Goal: Information Seeking & Learning: Learn about a topic

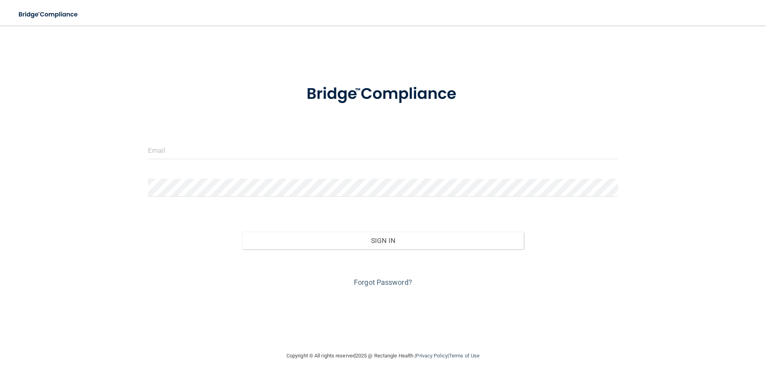
click at [376, 141] on form "Invalid email/password. You don't have permission to access that page. Sign In …" at bounding box center [383, 180] width 470 height 215
click at [377, 155] on input "email" at bounding box center [383, 150] width 470 height 18
click at [428, 161] on div at bounding box center [383, 153] width 482 height 24
click at [433, 175] on form "Invalid email/password. You don't have permission to access that page. Sign In …" at bounding box center [383, 180] width 470 height 215
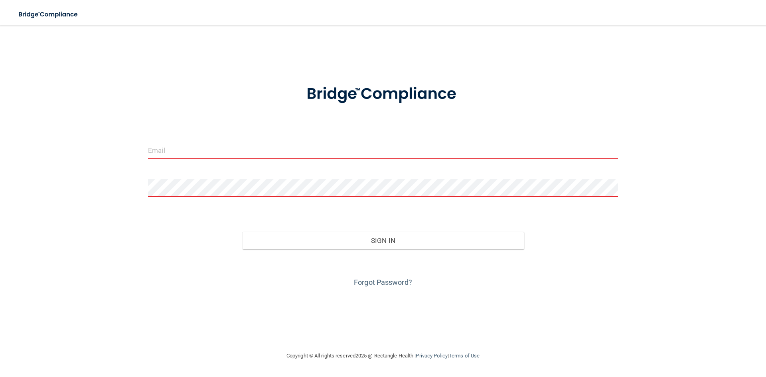
click at [433, 158] on input "email" at bounding box center [383, 150] width 470 height 18
click at [435, 149] on input "email" at bounding box center [383, 150] width 470 height 18
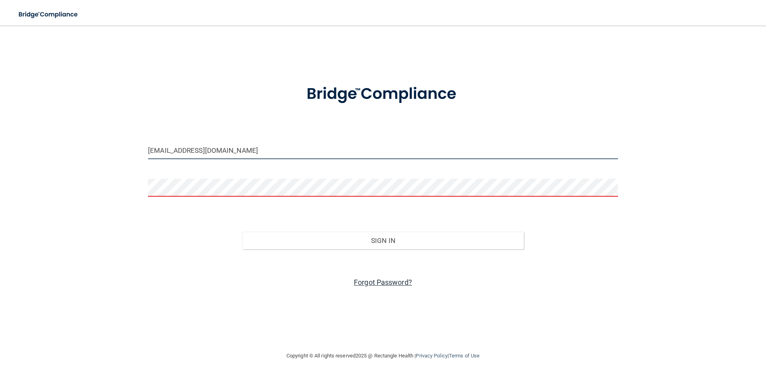
type input "[EMAIL_ADDRESS][DOMAIN_NAME]"
click at [394, 282] on link "Forgot Password?" at bounding box center [383, 282] width 58 height 8
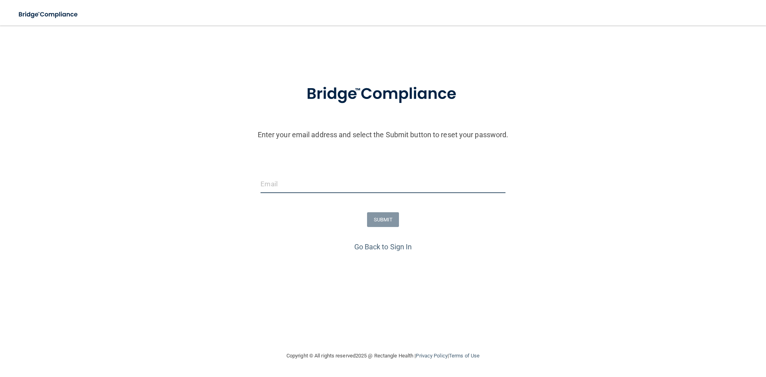
click at [404, 189] on input "email" at bounding box center [382, 184] width 244 height 18
type input "[EMAIL_ADDRESS][DOMAIN_NAME]"
click at [380, 220] on button "SUBMIT" at bounding box center [383, 219] width 32 height 15
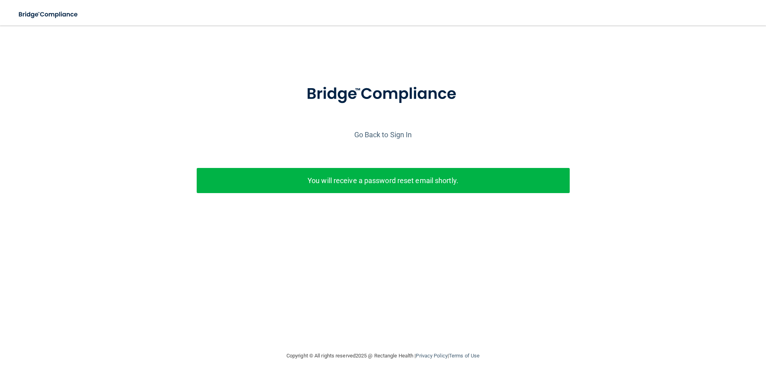
click at [381, 175] on p "You will receive a password reset email shortly." at bounding box center [383, 180] width 361 height 13
click at [379, 184] on p "You will receive a password reset email shortly." at bounding box center [383, 180] width 361 height 13
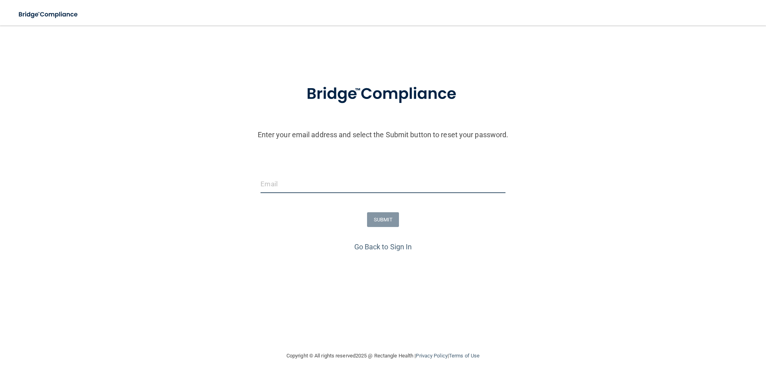
click at [292, 184] on input "email" at bounding box center [382, 184] width 244 height 18
click at [373, 245] on link "Go Back to Sign In" at bounding box center [383, 246] width 58 height 8
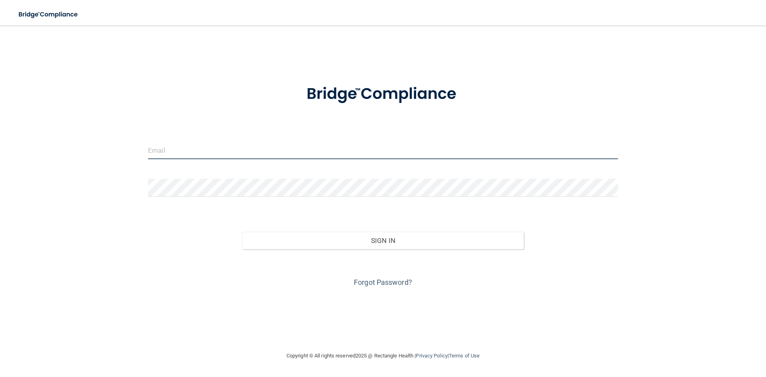
click at [232, 146] on input "email" at bounding box center [383, 150] width 470 height 18
type input "[EMAIL_ADDRESS][DOMAIN_NAME]"
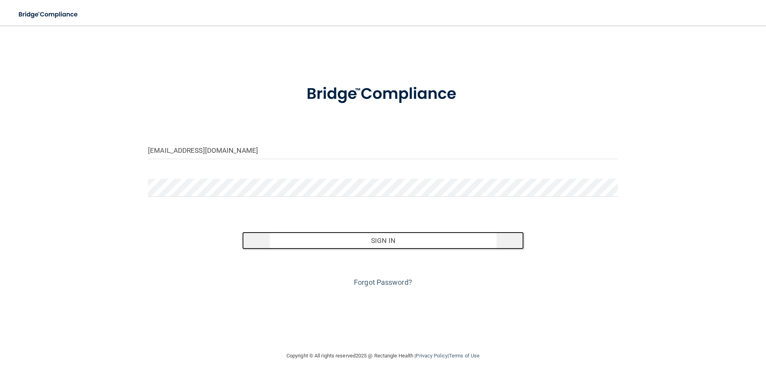
click at [350, 242] on button "Sign In" at bounding box center [383, 241] width 282 height 18
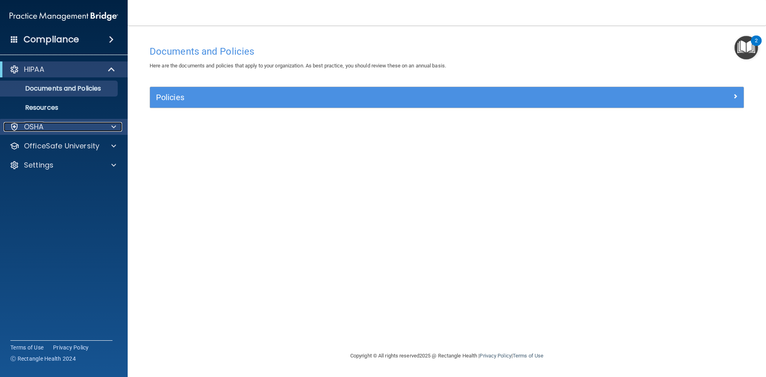
click at [67, 126] on div "OSHA" at bounding box center [53, 127] width 99 height 10
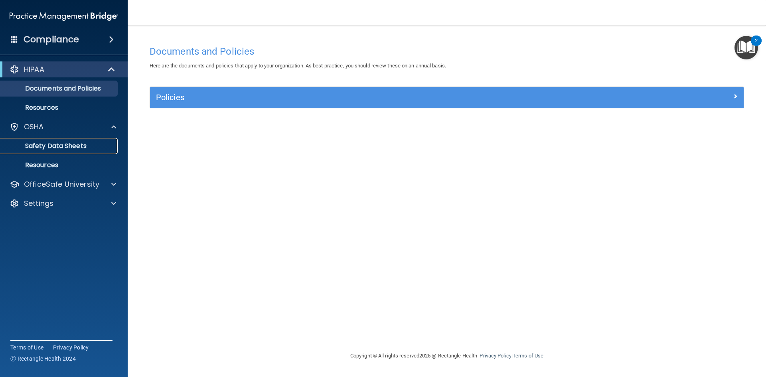
click at [68, 139] on link "Safety Data Sheets" at bounding box center [55, 146] width 126 height 16
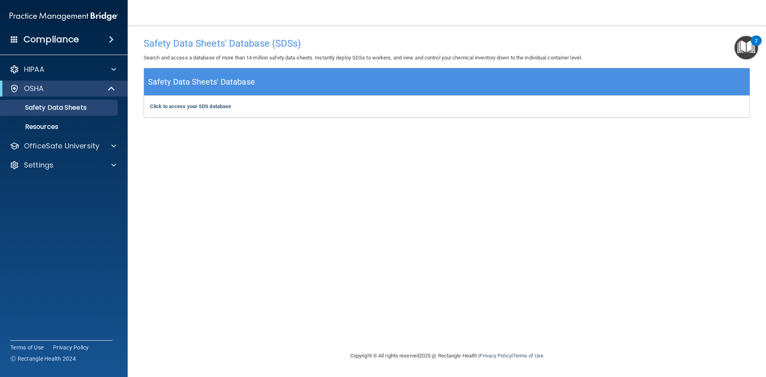
click at [87, 44] on div "Compliance" at bounding box center [64, 40] width 128 height 18
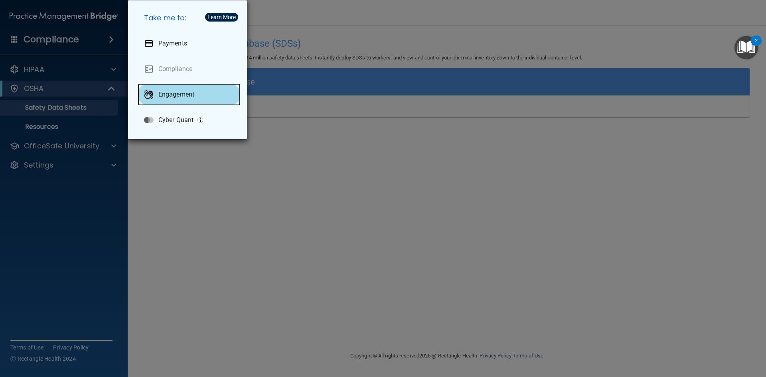
click at [181, 91] on p "Engagement" at bounding box center [176, 95] width 36 height 8
click at [306, 146] on div "Take me to: Payments Compliance Engagement Cyber Quant" at bounding box center [383, 188] width 766 height 377
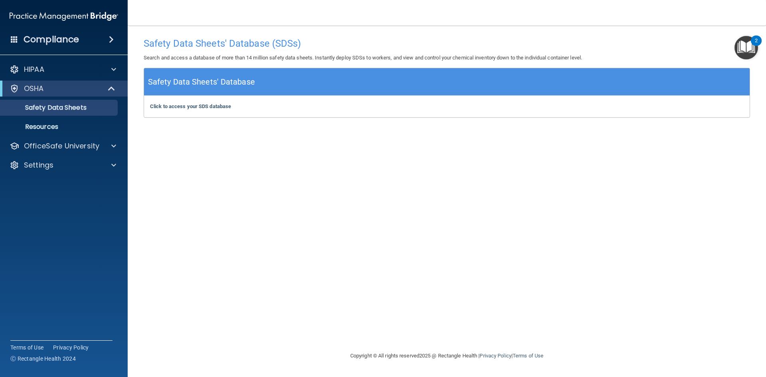
click at [752, 47] on img "Open Resource Center, 2 new notifications" at bounding box center [746, 48] width 24 height 24
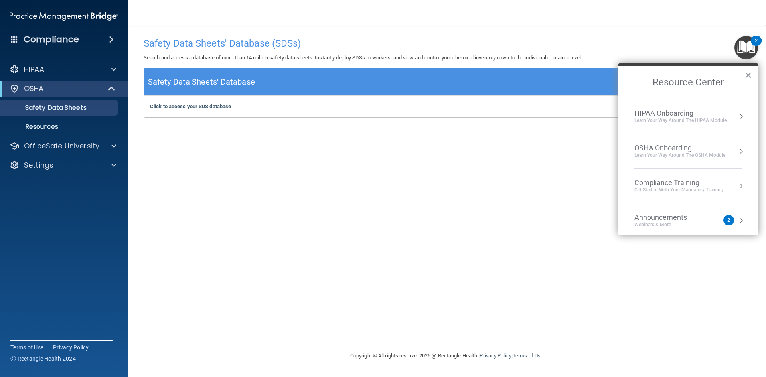
click at [268, 142] on div "Safety Data Sheets' Database (SDSs) Search and access a database of more than 1…" at bounding box center [447, 187] width 606 height 309
click at [83, 126] on p "Resources" at bounding box center [59, 127] width 109 height 8
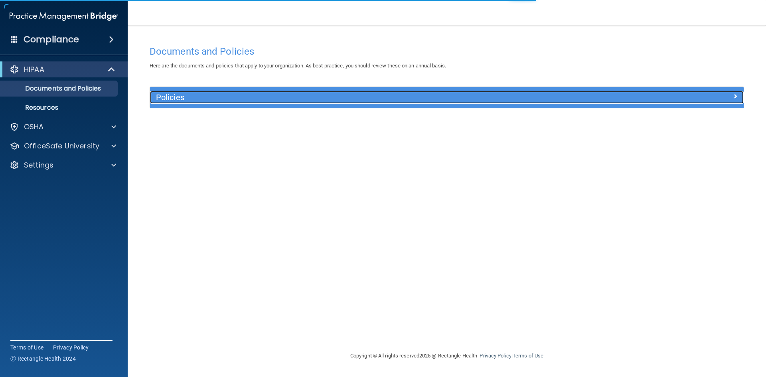
click at [290, 101] on h5 "Policies" at bounding box center [372, 97] width 433 height 9
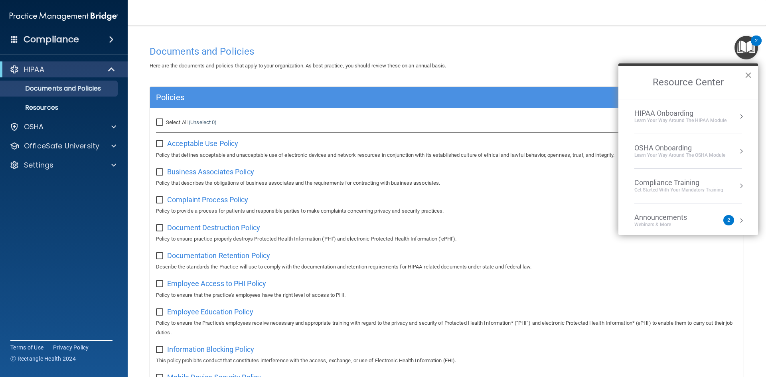
click at [748, 73] on button "×" at bounding box center [748, 75] width 8 height 13
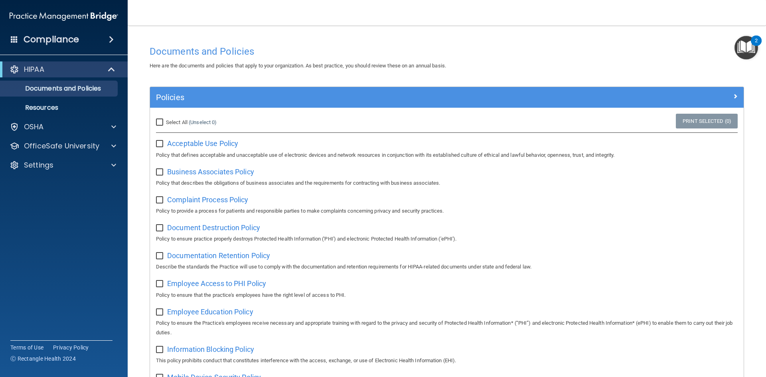
click at [161, 143] on input "checkbox" at bounding box center [160, 144] width 9 height 6
checkbox input "false"
click at [204, 142] on span "Acceptable Use Policy" at bounding box center [202, 143] width 71 height 8
click at [89, 126] on div "OSHA" at bounding box center [53, 127] width 99 height 10
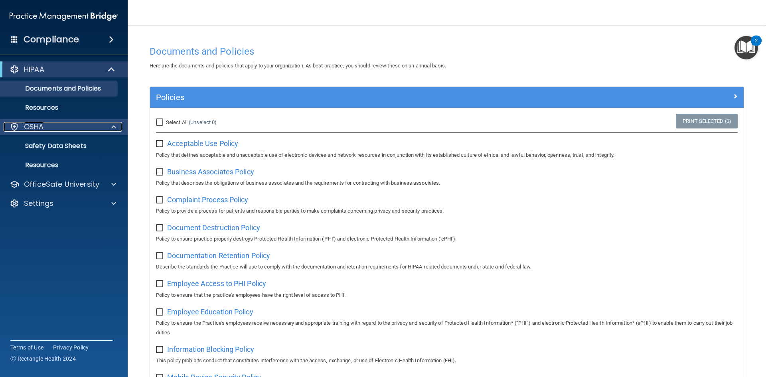
click at [92, 126] on div "OSHA" at bounding box center [53, 127] width 99 height 10
click at [93, 126] on div "OSHA" at bounding box center [53, 127] width 99 height 10
click at [97, 145] on p "Safety Data Sheets" at bounding box center [59, 146] width 109 height 8
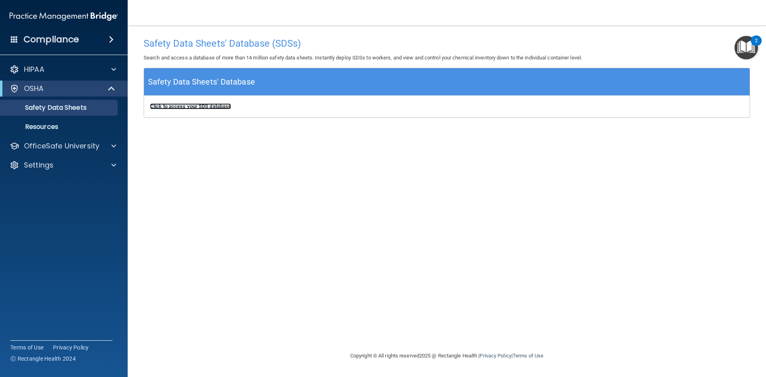
click at [185, 104] on b "Click to access your SDS database" at bounding box center [190, 106] width 81 height 6
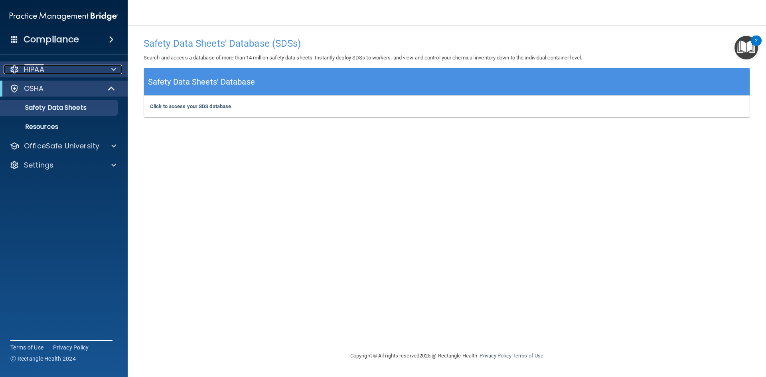
click at [92, 71] on div "HIPAA" at bounding box center [53, 70] width 99 height 10
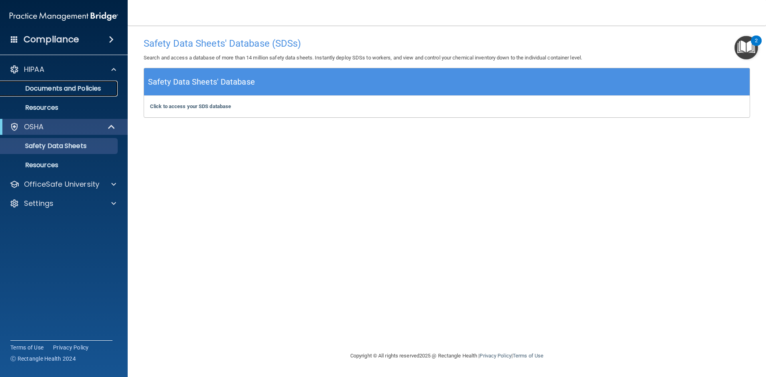
click at [89, 86] on p "Documents and Policies" at bounding box center [59, 89] width 109 height 8
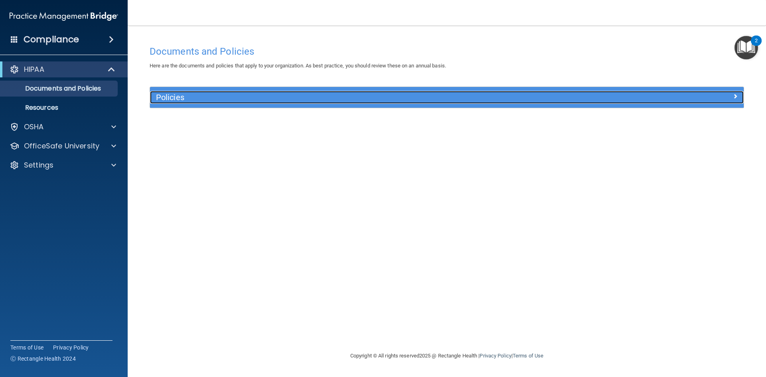
click at [193, 93] on h5 "Policies" at bounding box center [372, 97] width 433 height 9
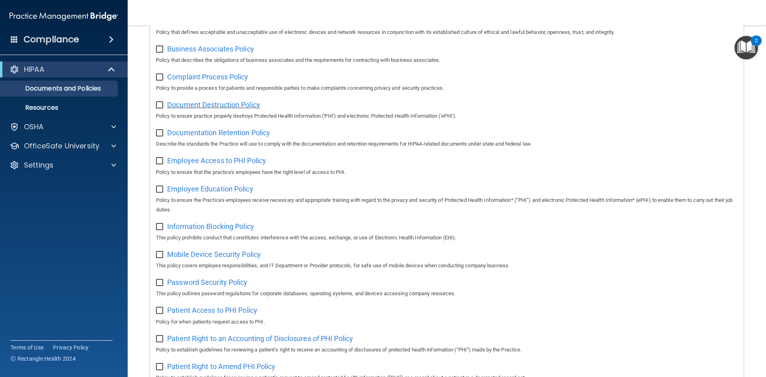
scroll to position [104, 0]
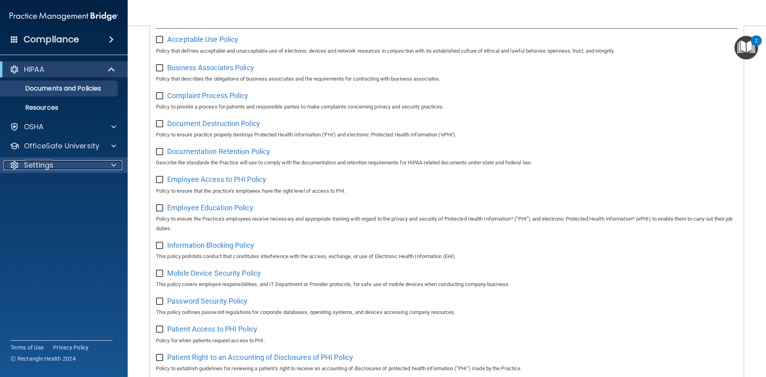
click at [116, 165] on span at bounding box center [113, 165] width 5 height 10
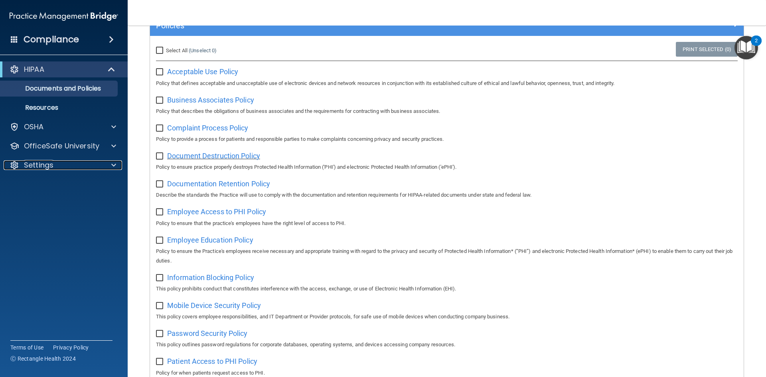
scroll to position [0, 0]
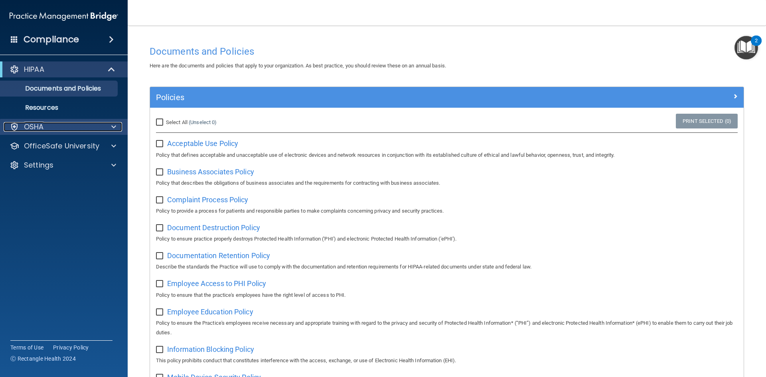
click at [117, 122] on div at bounding box center [112, 127] width 20 height 10
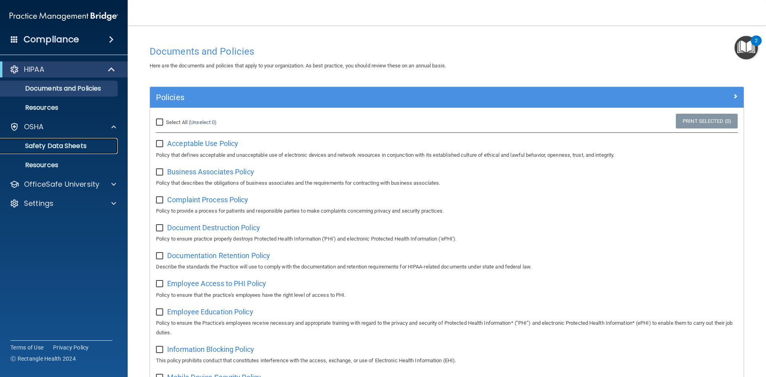
click at [75, 147] on p "Safety Data Sheets" at bounding box center [59, 146] width 109 height 8
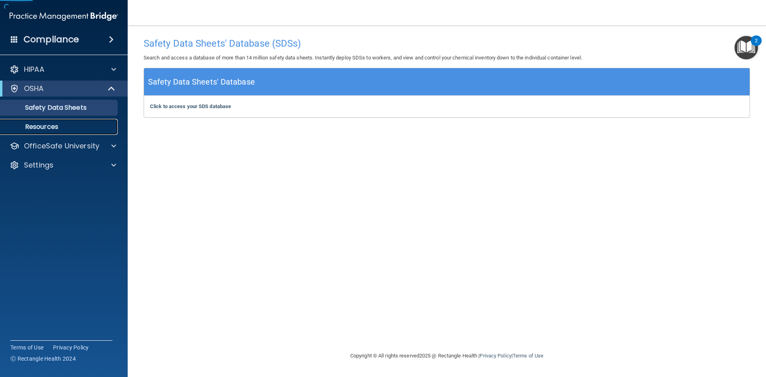
click at [61, 127] on p "Resources" at bounding box center [59, 127] width 109 height 8
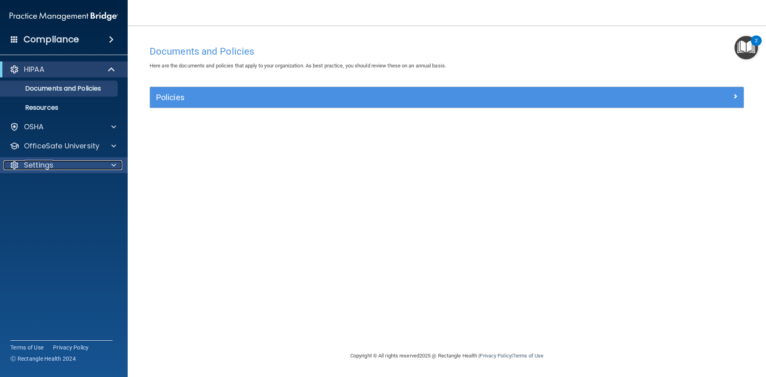
click at [95, 169] on div "Settings" at bounding box center [53, 165] width 99 height 10
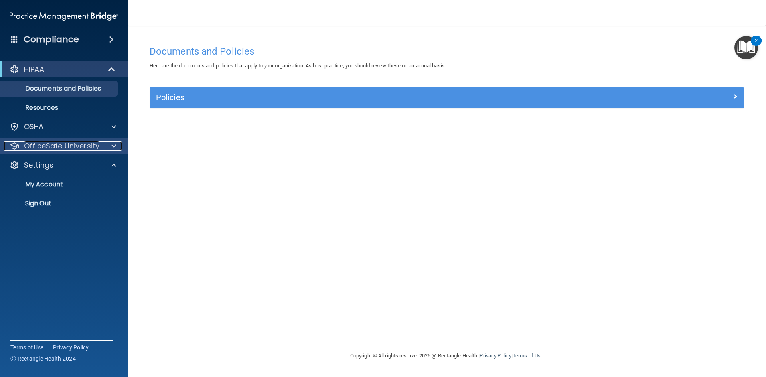
click at [104, 149] on div at bounding box center [112, 146] width 20 height 10
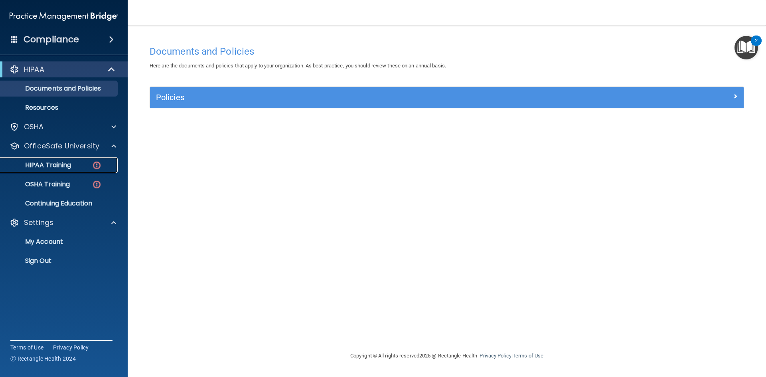
click at [77, 164] on div "HIPAA Training" at bounding box center [59, 165] width 109 height 8
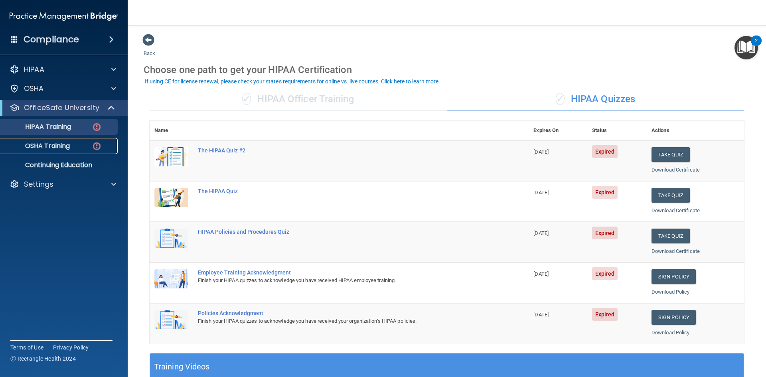
click at [64, 149] on p "OSHA Training" at bounding box center [37, 146] width 65 height 8
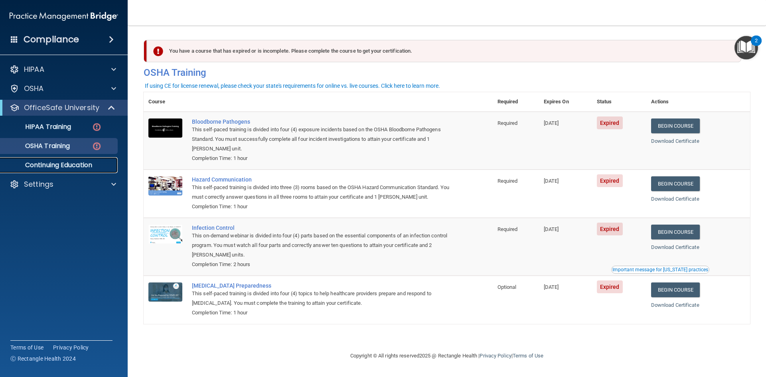
click at [78, 165] on p "Continuing Education" at bounding box center [59, 165] width 109 height 8
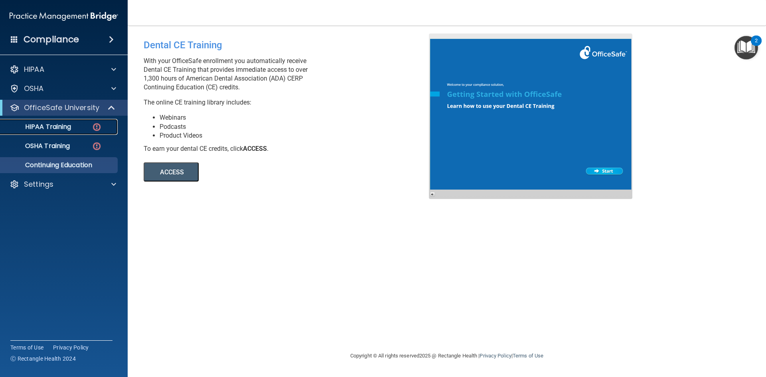
click at [57, 129] on p "HIPAA Training" at bounding box center [38, 127] width 66 height 8
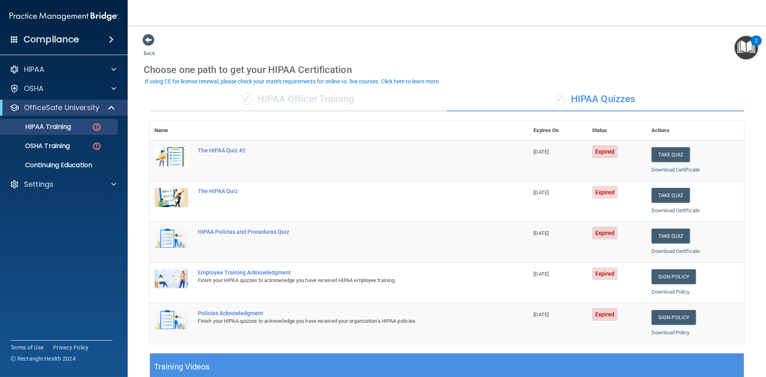
click at [266, 112] on div "✓ HIPAA Officer Training ✓ HIPAA Quizzes Name Expires On Status Actions The HIP…" at bounding box center [447, 324] width 606 height 487
drag, startPoint x: 226, startPoint y: 122, endPoint x: 264, endPoint y: 126, distance: 38.4
click at [264, 126] on th at bounding box center [360, 131] width 335 height 20
click at [71, 150] on link "OSHA Training" at bounding box center [55, 146] width 126 height 16
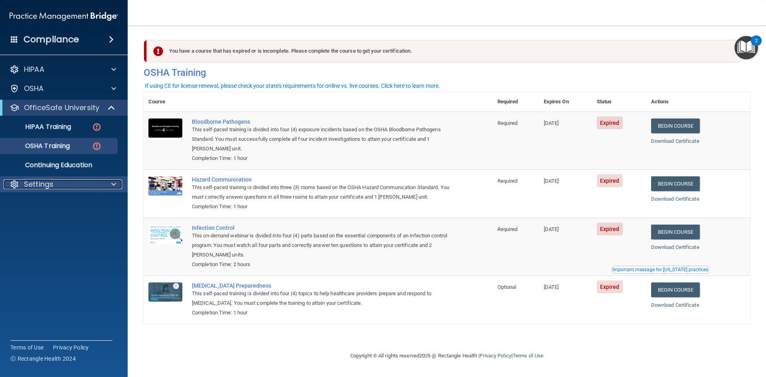
click at [114, 181] on span at bounding box center [113, 184] width 5 height 10
click at [67, 202] on p "My Account" at bounding box center [59, 203] width 109 height 8
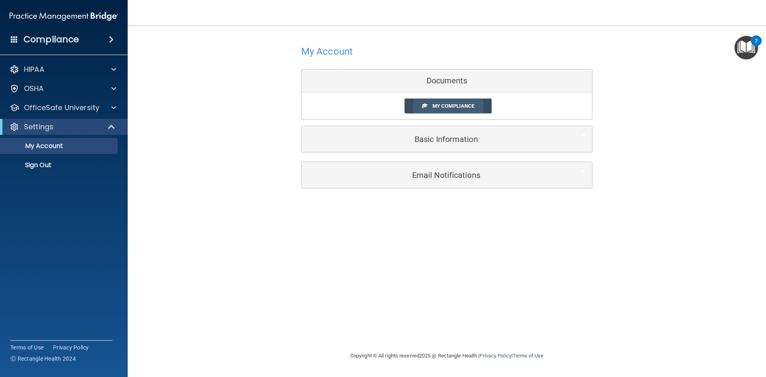
click at [421, 105] on link "My Compliance" at bounding box center [447, 105] width 87 height 15
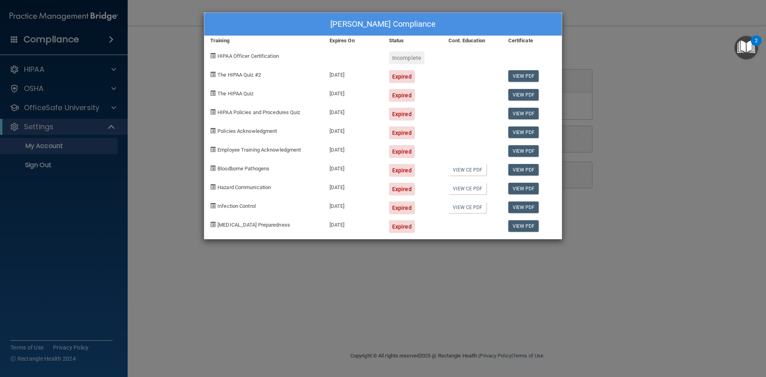
click at [737, 49] on img "Open Resource Center, 2 new notifications" at bounding box center [746, 48] width 24 height 24
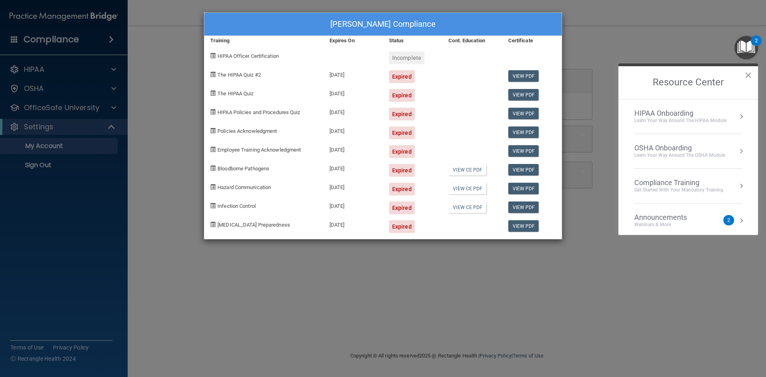
click at [698, 45] on div "Mariama Cisse's Compliance Training Expires On Status Cont. Education Certifica…" at bounding box center [383, 188] width 766 height 377
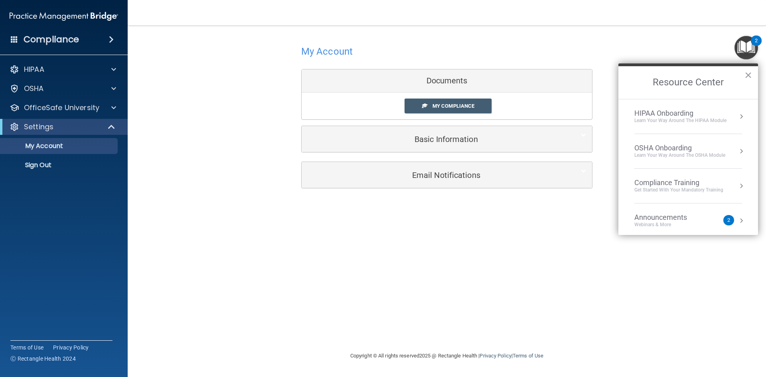
click at [737, 217] on button "Resource Center" at bounding box center [741, 220] width 8 height 8
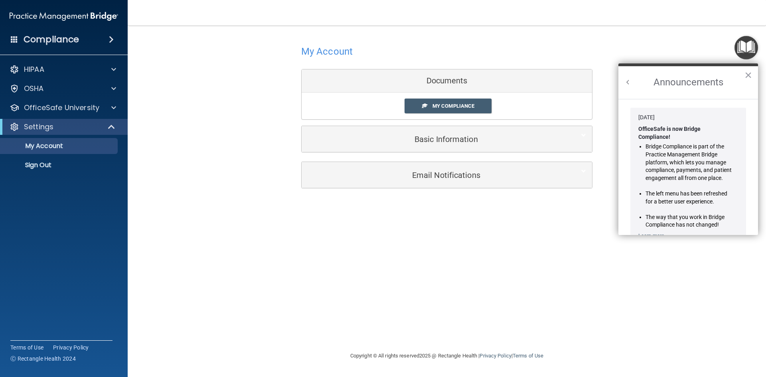
scroll to position [40, 0]
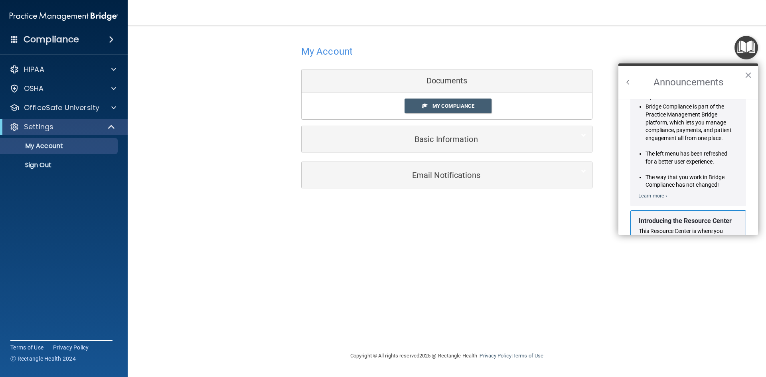
click at [605, 55] on div "My Account Documents My Compliance My Compliance My BAA Basic Information Full …" at bounding box center [447, 115] width 606 height 164
click at [644, 48] on div "My Account Documents My Compliance My Compliance My BAA Basic Information Full …" at bounding box center [447, 115] width 606 height 164
click at [746, 71] on button "×" at bounding box center [748, 75] width 8 height 13
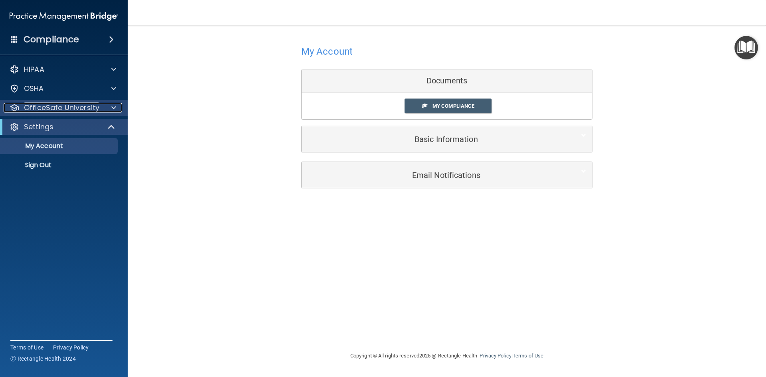
click at [101, 106] on div "OfficeSafe University" at bounding box center [53, 108] width 99 height 10
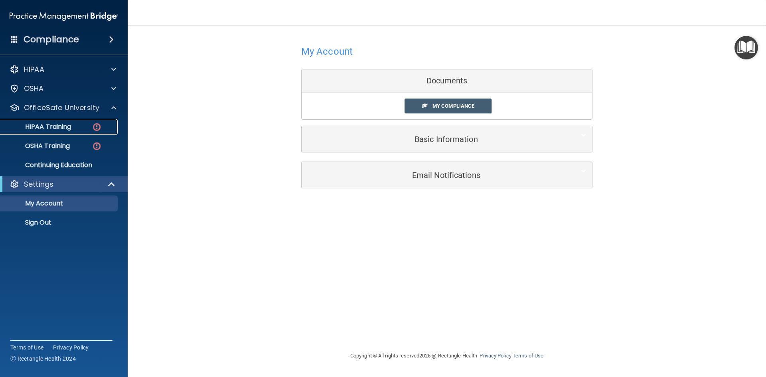
click at [67, 122] on link "HIPAA Training" at bounding box center [55, 127] width 126 height 16
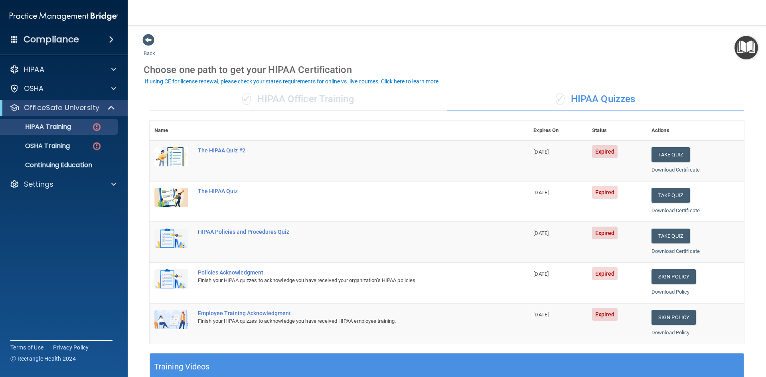
click at [329, 102] on div "✓ HIPAA Officer Training" at bounding box center [298, 99] width 297 height 24
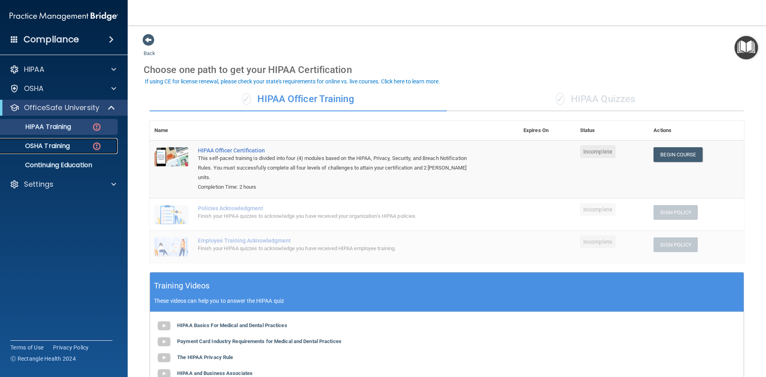
click at [61, 146] on p "OSHA Training" at bounding box center [37, 146] width 65 height 8
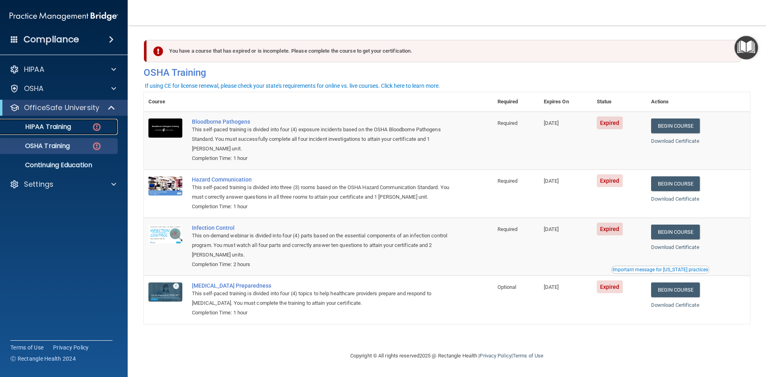
click at [59, 130] on p "HIPAA Training" at bounding box center [38, 127] width 66 height 8
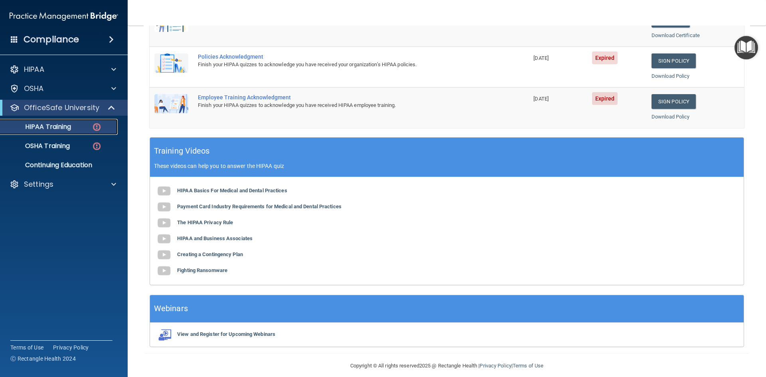
scroll to position [224, 0]
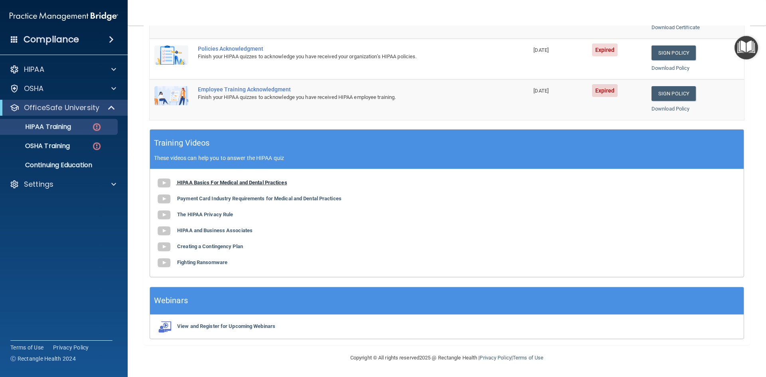
click at [261, 183] on b "HIPAA Basics For Medical and Dental Practices" at bounding box center [232, 182] width 110 height 6
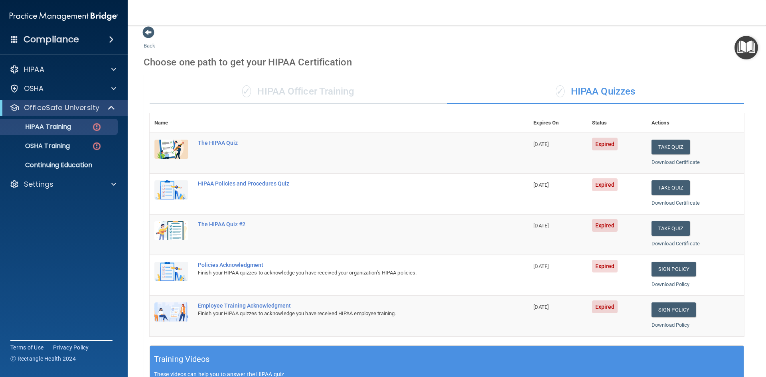
scroll to position [0, 0]
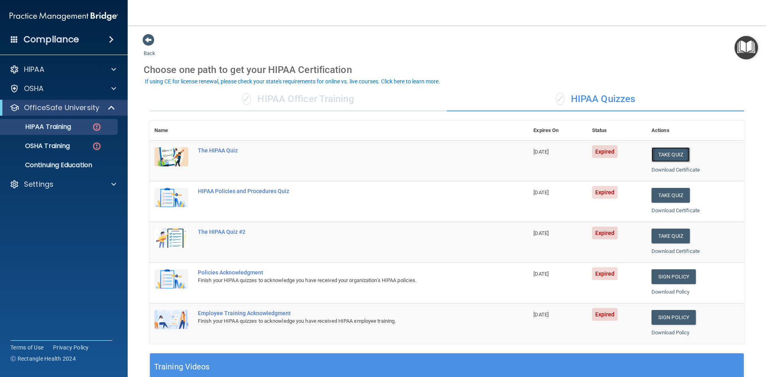
click at [661, 158] on button "Take Quiz" at bounding box center [670, 154] width 38 height 15
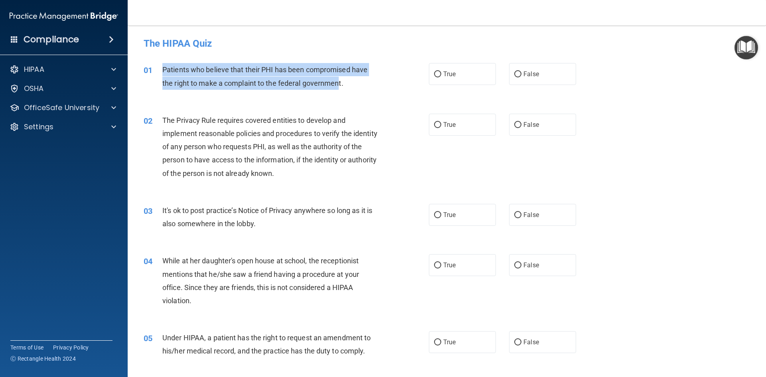
drag, startPoint x: 161, startPoint y: 66, endPoint x: 339, endPoint y: 89, distance: 179.2
click at [339, 89] on div "01 Patients who believe that their PHI has been compromised have the right to m…" at bounding box center [286, 78] width 309 height 30
drag, startPoint x: 353, startPoint y: 83, endPoint x: 159, endPoint y: 64, distance: 195.1
click at [159, 64] on div "01 Patients who believe that their PHI has been compromised have the right to m…" at bounding box center [286, 78] width 309 height 30
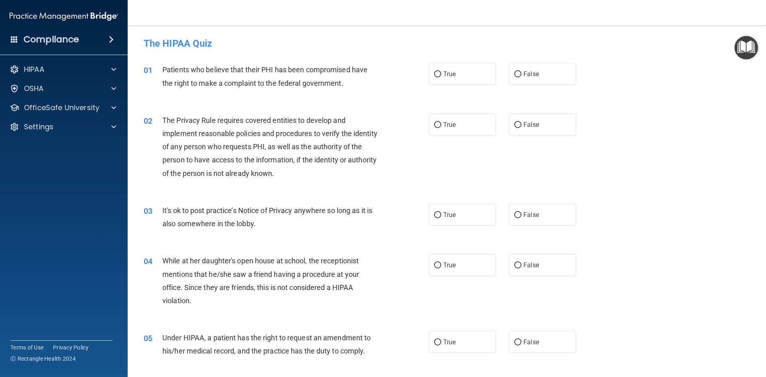
click at [278, 100] on div "01 Patients who believe that their PHI has been compromised have the right to m…" at bounding box center [447, 78] width 618 height 50
click at [446, 71] on span "True" at bounding box center [449, 74] width 12 height 8
click at [441, 71] on input "True" at bounding box center [437, 74] width 7 height 6
radio input "true"
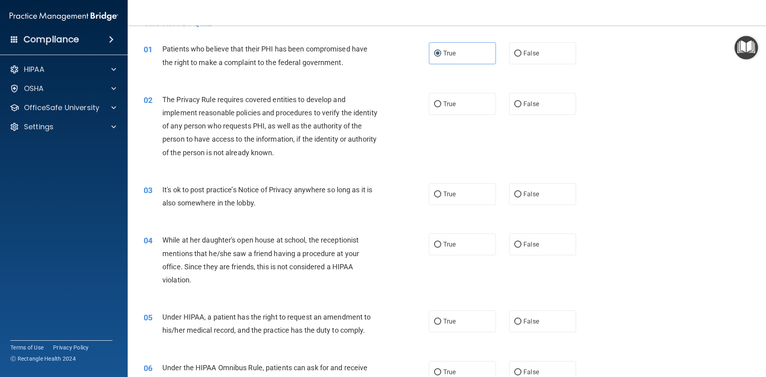
scroll to position [40, 0]
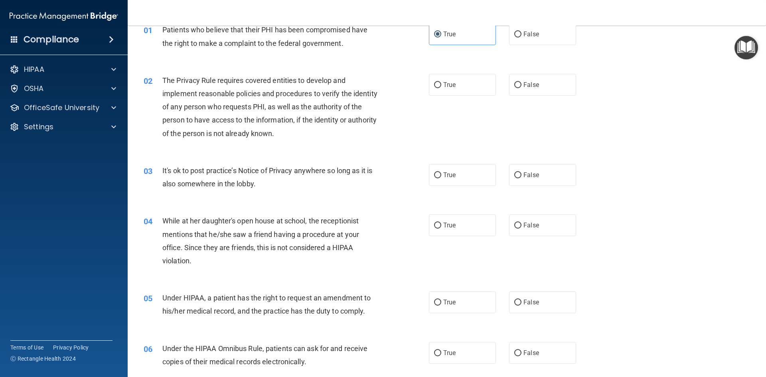
click at [160, 79] on div "02" at bounding box center [150, 81] width 25 height 15
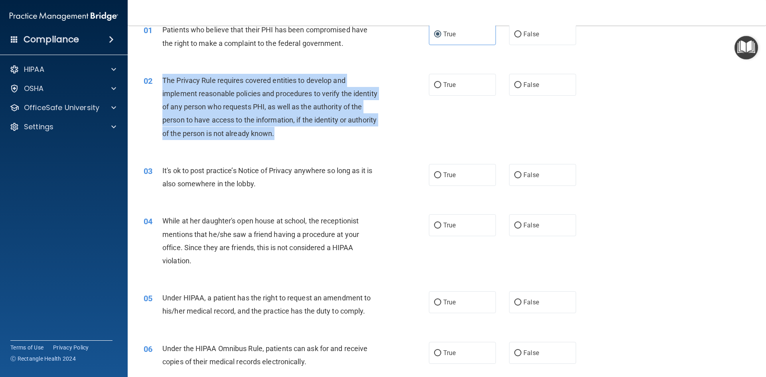
drag, startPoint x: 162, startPoint y: 78, endPoint x: 313, endPoint y: 142, distance: 164.2
click at [313, 142] on div "02 The Privacy Rule requires covered entities to develop and implement reasonab…" at bounding box center [286, 109] width 309 height 70
copy span "The Privacy Rule requires covered entities to develop and implement reasonable …"
click at [434, 85] on input "True" at bounding box center [437, 85] width 7 height 6
radio input "true"
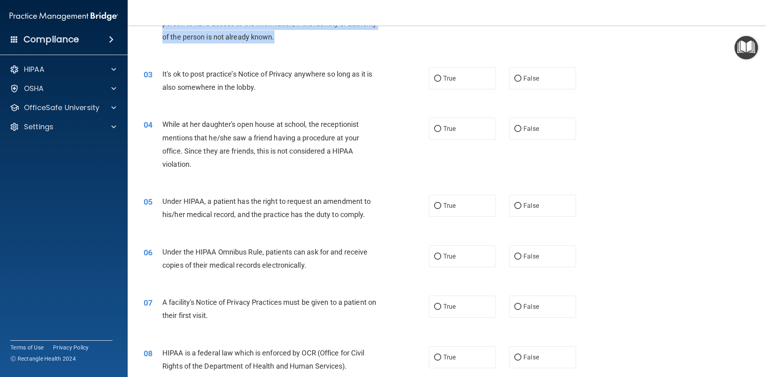
scroll to position [159, 0]
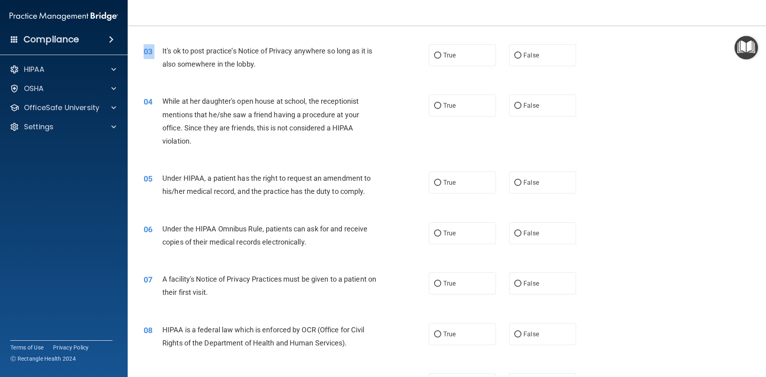
drag, startPoint x: 162, startPoint y: 47, endPoint x: 283, endPoint y: 75, distance: 123.5
click at [283, 75] on div "03 It's ok to post practice’s Notice of Privacy anywhere so long as it is also …" at bounding box center [447, 59] width 618 height 50
drag, startPoint x: 181, startPoint y: 55, endPoint x: 159, endPoint y: 51, distance: 22.4
click at [175, 55] on div "It's ok to post practice’s Notice of Privacy anywhere so long as it is also som…" at bounding box center [273, 57] width 223 height 26
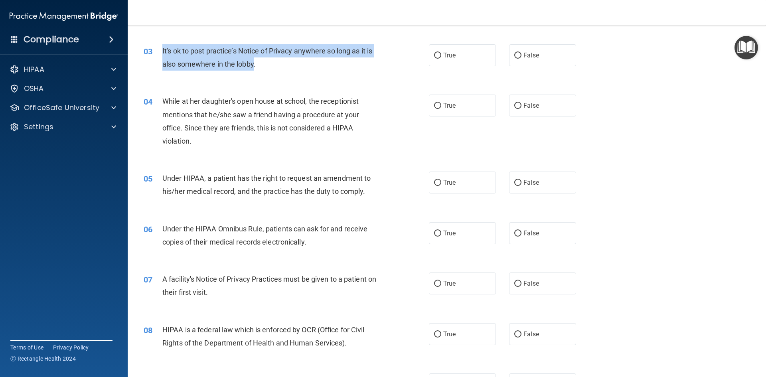
drag, startPoint x: 161, startPoint y: 47, endPoint x: 254, endPoint y: 69, distance: 95.0
click at [254, 69] on div "03 It's ok to post practice’s Notice of Privacy anywhere so long as it is also …" at bounding box center [286, 59] width 309 height 30
copy div "It's ok to post practice’s Notice of Privacy anywhere so long as it is also som…"
click at [517, 58] on input "False" at bounding box center [517, 56] width 7 height 6
radio input "true"
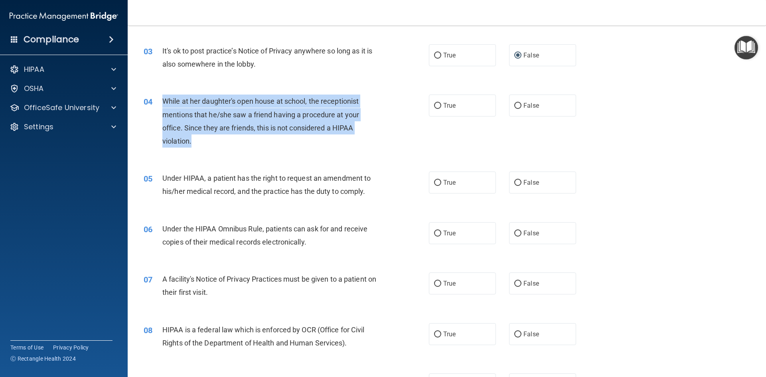
drag, startPoint x: 162, startPoint y: 99, endPoint x: 301, endPoint y: 149, distance: 148.2
click at [301, 149] on div "04 While at her daughter's open house at school, the receptionist mentions that…" at bounding box center [286, 122] width 309 height 57
copy span "While at her daughter's open house at school, the receptionist mentions that he…"
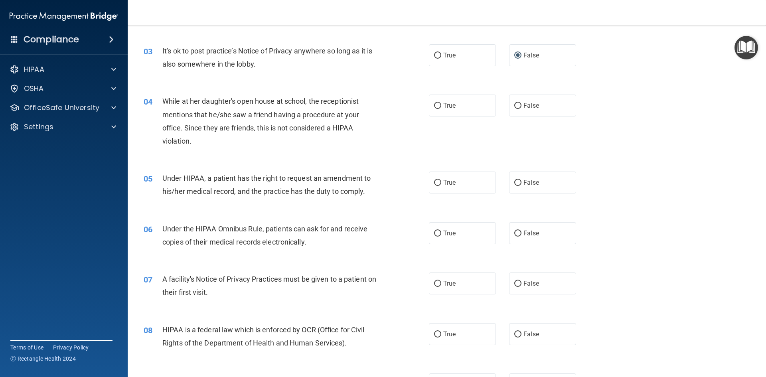
click at [504, 100] on div "True False" at bounding box center [509, 105] width 161 height 22
click at [514, 103] on input "False" at bounding box center [517, 106] width 7 height 6
radio input "true"
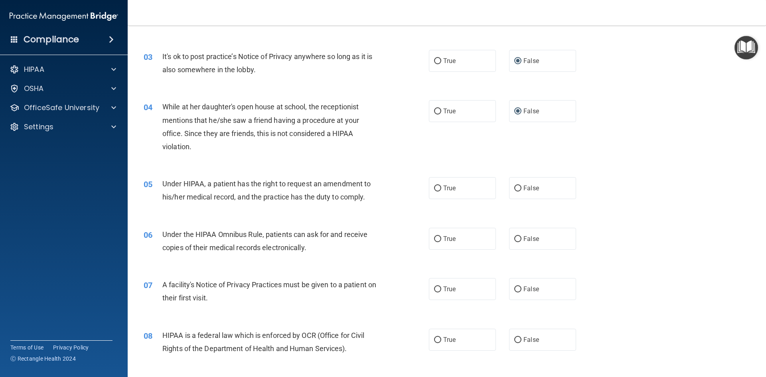
scroll to position [155, 0]
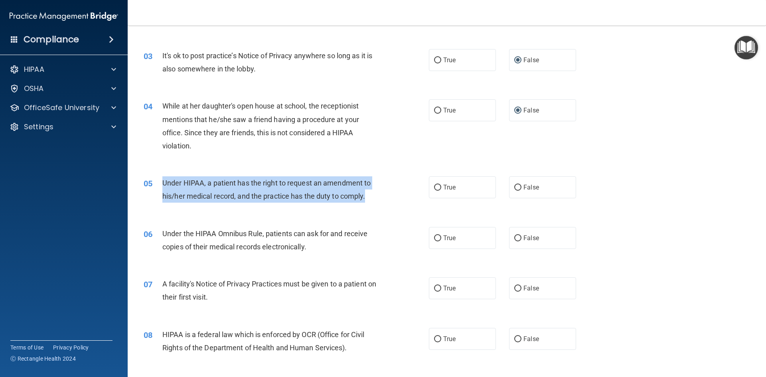
drag, startPoint x: 161, startPoint y: 179, endPoint x: 373, endPoint y: 198, distance: 212.6
click at [373, 198] on div "05 Under HIPAA, a patient has the right to request an amendment to his/her medi…" at bounding box center [286, 191] width 309 height 30
copy div "Under HIPAA, a patient has the right to request an amendment to his/her medical…"
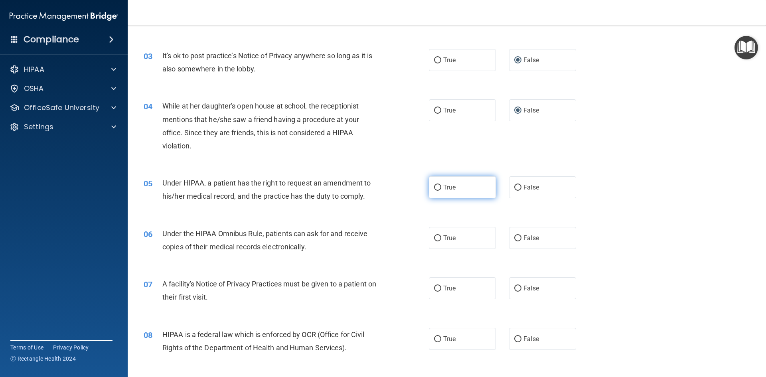
click at [461, 194] on label "True" at bounding box center [462, 187] width 67 height 22
click at [441, 191] on input "True" at bounding box center [437, 188] width 7 height 6
radio input "true"
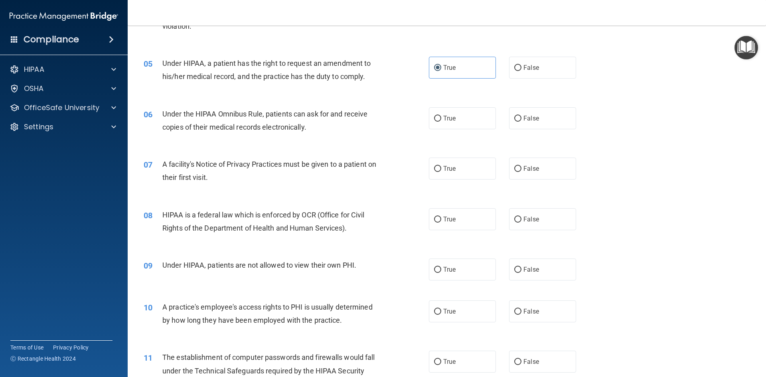
scroll to position [314, 0]
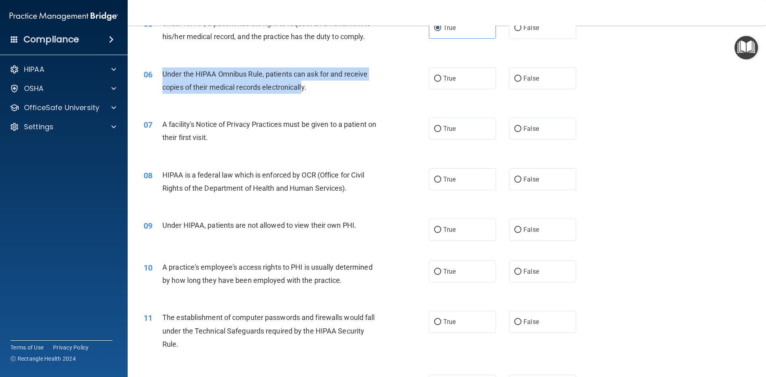
drag, startPoint x: 161, startPoint y: 71, endPoint x: 304, endPoint y: 97, distance: 145.4
click at [304, 97] on div "06 Under the HIPAA Omnibus Rule, patients can ask for and receive copies of the…" at bounding box center [286, 82] width 309 height 30
drag, startPoint x: 312, startPoint y: 92, endPoint x: 158, endPoint y: 71, distance: 154.8
click at [158, 71] on div "06 Under the HIPAA Omnibus Rule, patients can ask for and receive copies of the…" at bounding box center [286, 82] width 309 height 30
copy div "Under the HIPAA Omnibus Rule, patients can ask for and receive copies of their …"
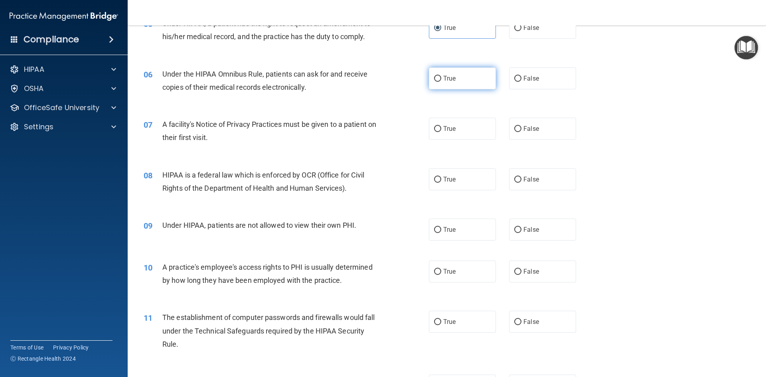
click at [455, 81] on label "True" at bounding box center [462, 78] width 67 height 22
click at [441, 81] on input "True" at bounding box center [437, 79] width 7 height 6
radio input "true"
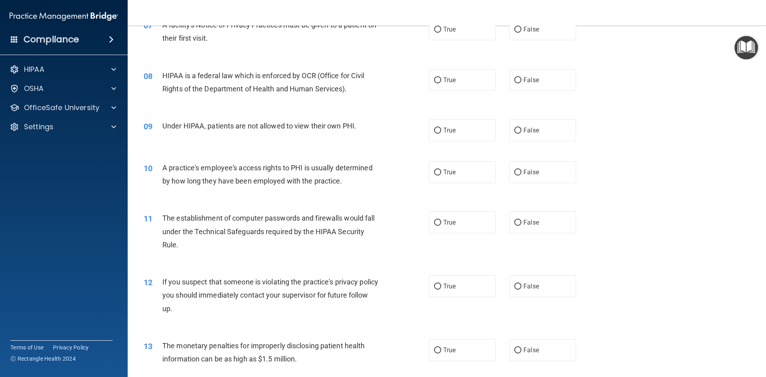
scroll to position [394, 0]
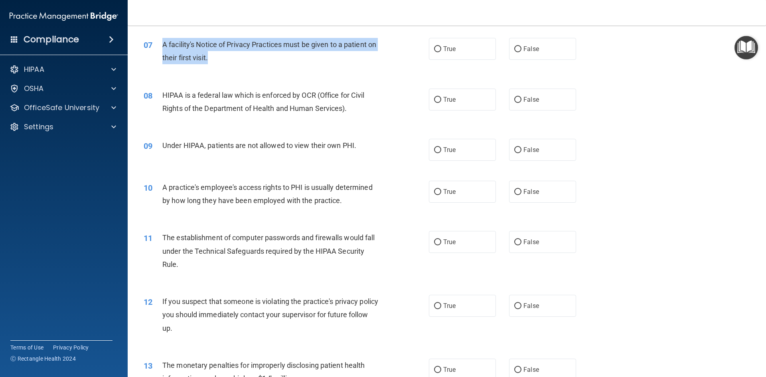
drag, startPoint x: 162, startPoint y: 41, endPoint x: 285, endPoint y: 59, distance: 124.2
click at [285, 59] on div "A facility's Notice of Privacy Practices must be given to a patient on their fi…" at bounding box center [273, 51] width 223 height 26
copy span "A facility's Notice of Privacy Practices must be given to a patient on their fi…"
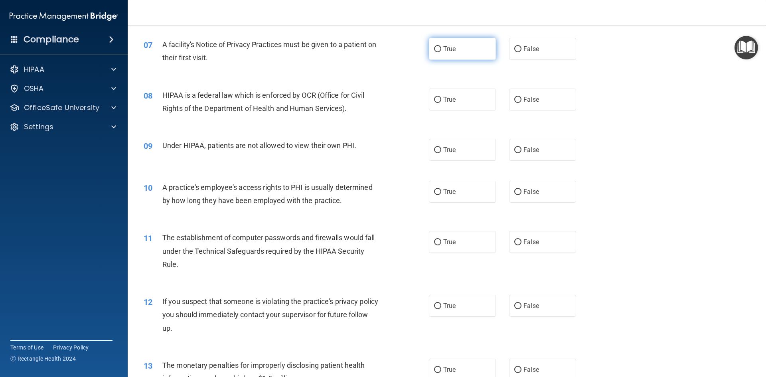
click at [443, 45] on span "True" at bounding box center [449, 49] width 12 height 8
click at [441, 46] on input "True" at bounding box center [437, 49] width 7 height 6
radio input "true"
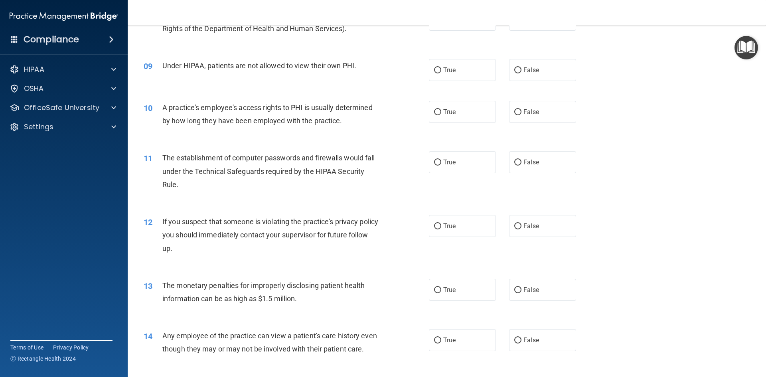
scroll to position [434, 0]
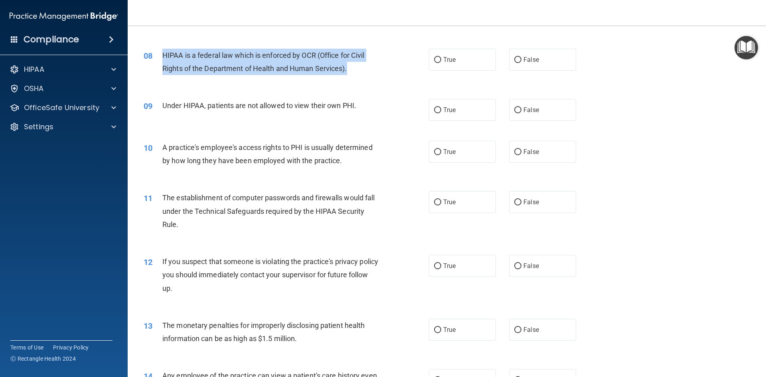
drag, startPoint x: 159, startPoint y: 54, endPoint x: 358, endPoint y: 68, distance: 199.0
click at [358, 68] on div "08 HIPAA is a federal law which is enforced by OCR (Office for Civil Rights of …" at bounding box center [286, 64] width 309 height 30
copy div "HIPAA is a federal law which is enforced by OCR (Office for Civil Rights of the…"
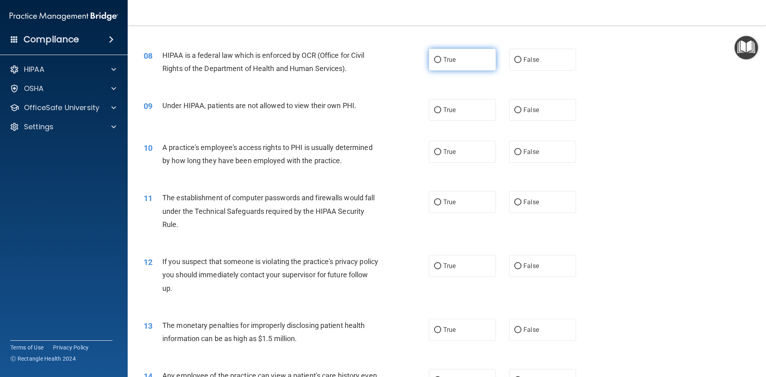
click at [429, 60] on label "True" at bounding box center [462, 60] width 67 height 22
click at [434, 60] on input "True" at bounding box center [437, 60] width 7 height 6
radio input "true"
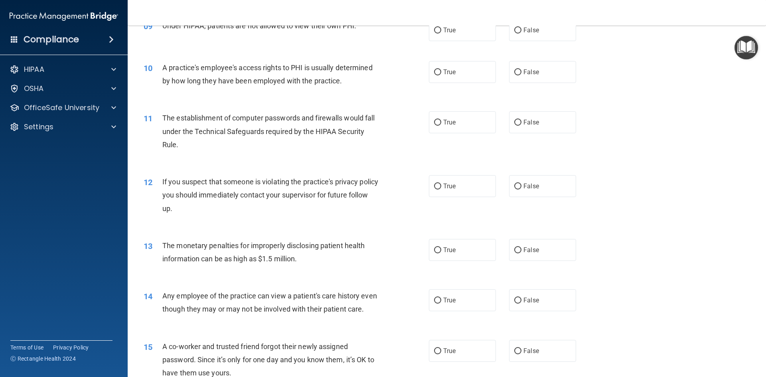
scroll to position [474, 0]
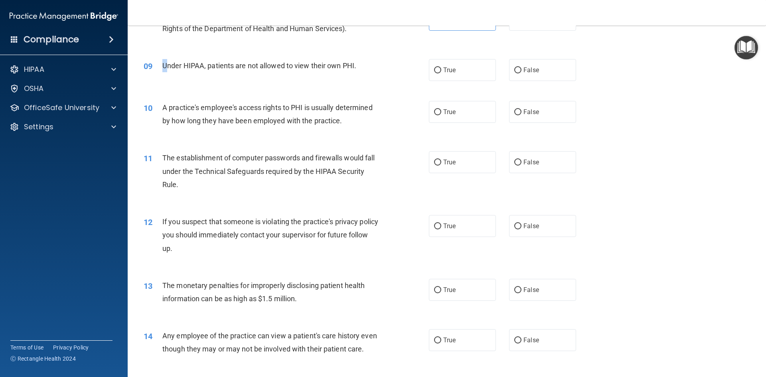
drag, startPoint x: 159, startPoint y: 64, endPoint x: 168, endPoint y: 64, distance: 9.2
click at [168, 64] on div "09 Under HIPAA, patients are not allowed to view their own PHI." at bounding box center [286, 67] width 309 height 17
click at [194, 65] on span "Under HIPAA, patients are not allowed to view their own PHI." at bounding box center [259, 65] width 194 height 8
click at [160, 64] on div "09" at bounding box center [150, 66] width 25 height 15
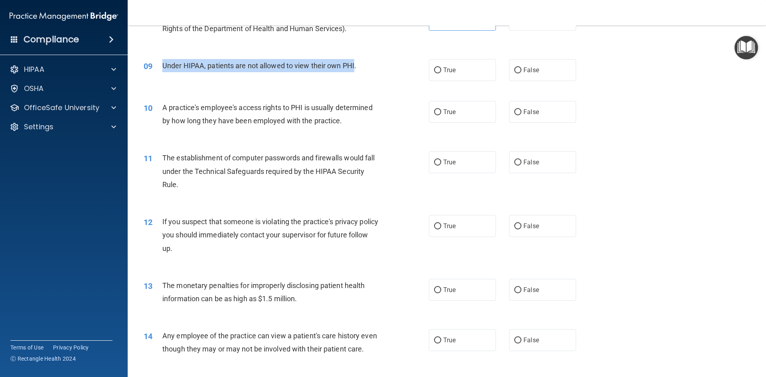
drag, startPoint x: 162, startPoint y: 64, endPoint x: 354, endPoint y: 69, distance: 192.6
click at [354, 69] on span "Under HIPAA, patients are not allowed to view their own PHI." at bounding box center [259, 65] width 194 height 8
copy span "Under HIPAA, patients are not allowed to view their own PHI"
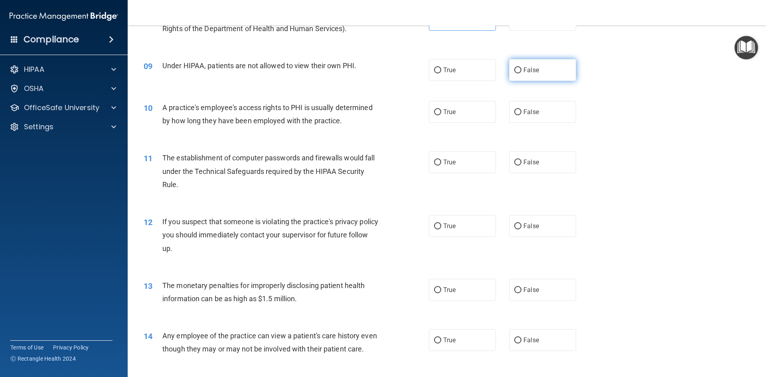
click at [509, 67] on label "False" at bounding box center [542, 70] width 67 height 22
click at [514, 67] on input "False" at bounding box center [517, 70] width 7 height 6
radio input "true"
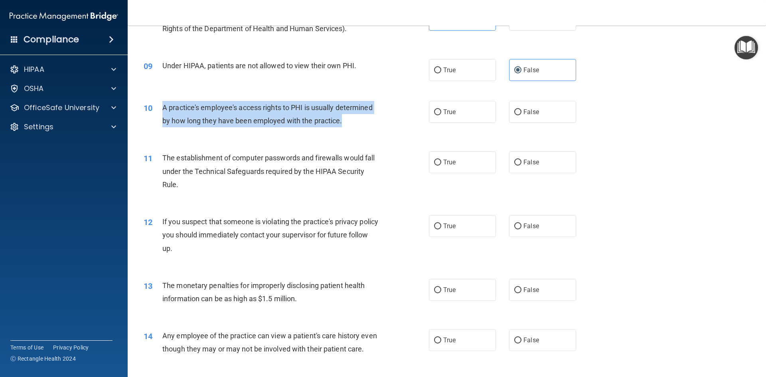
drag, startPoint x: 163, startPoint y: 105, endPoint x: 352, endPoint y: 127, distance: 191.0
click at [352, 127] on div "A practice's employee's access rights to PHI is usually determined by how long …" at bounding box center [273, 114] width 223 height 26
copy span "A practice's employee's access rights to PHI is usually determined by how long …"
click at [516, 110] on input "False" at bounding box center [517, 112] width 7 height 6
radio input "true"
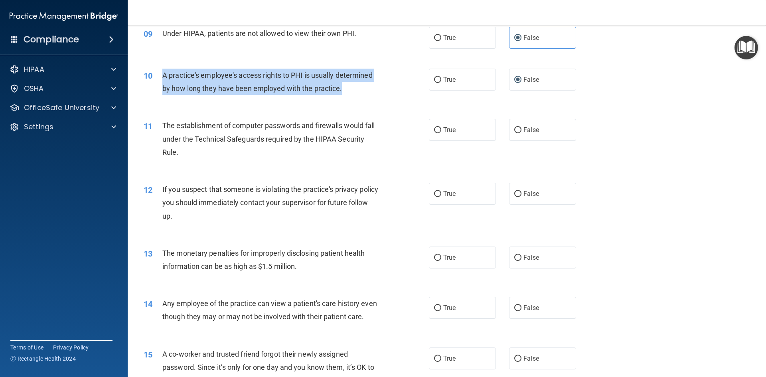
scroll to position [553, 0]
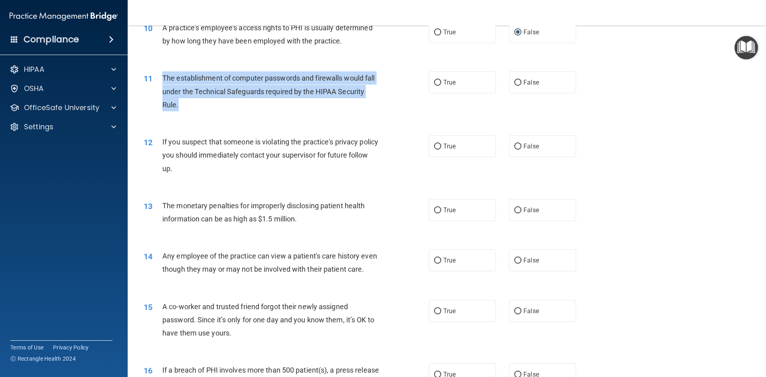
drag, startPoint x: 163, startPoint y: 74, endPoint x: 350, endPoint y: 106, distance: 189.6
click at [350, 106] on div "The establishment of computer passwords and firewalls would fall under the Tech…" at bounding box center [273, 91] width 223 height 40
copy span "The establishment of computer passwords and firewalls would fall under the Tech…"
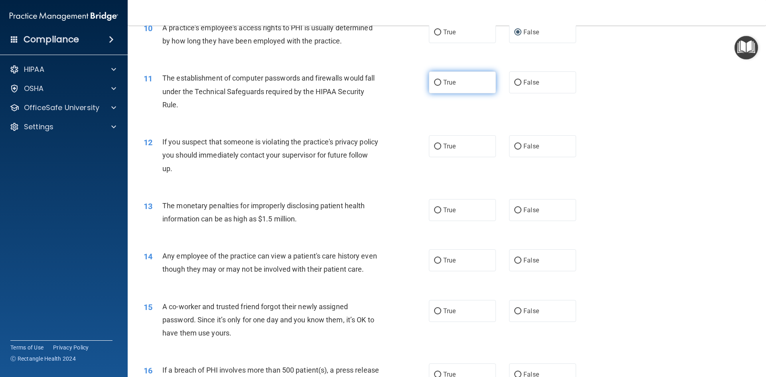
click at [437, 77] on label "True" at bounding box center [462, 82] width 67 height 22
click at [437, 80] on input "True" at bounding box center [437, 83] width 7 height 6
radio input "true"
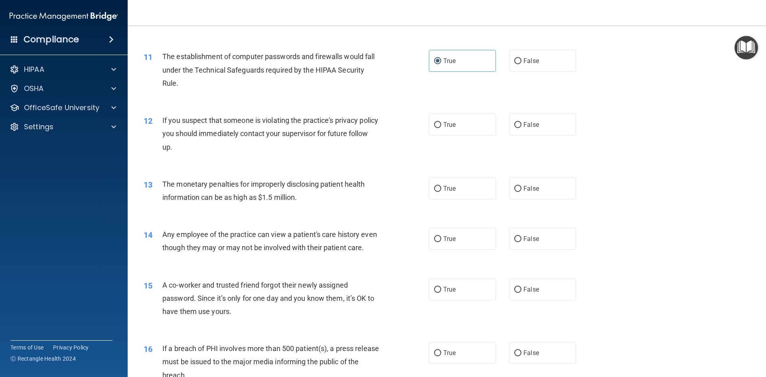
scroll to position [593, 0]
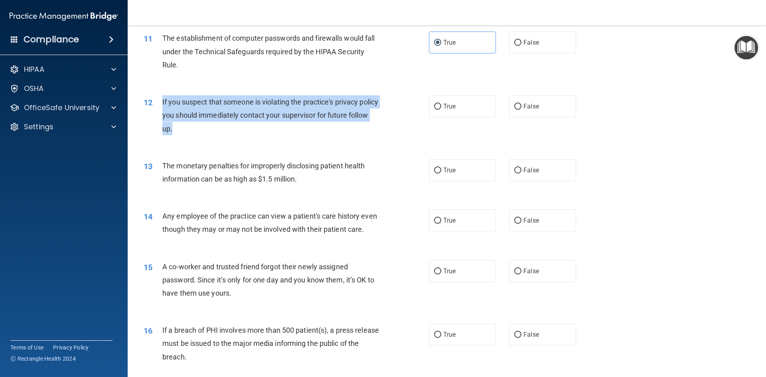
drag, startPoint x: 156, startPoint y: 99, endPoint x: 374, endPoint y: 129, distance: 219.3
click at [374, 129] on div "12 If you suspect that someone is violating the practice's privacy policy you s…" at bounding box center [286, 117] width 309 height 44
click at [380, 123] on div "If you suspect that someone is violating the practice's privacy policy you shou…" at bounding box center [273, 115] width 223 height 40
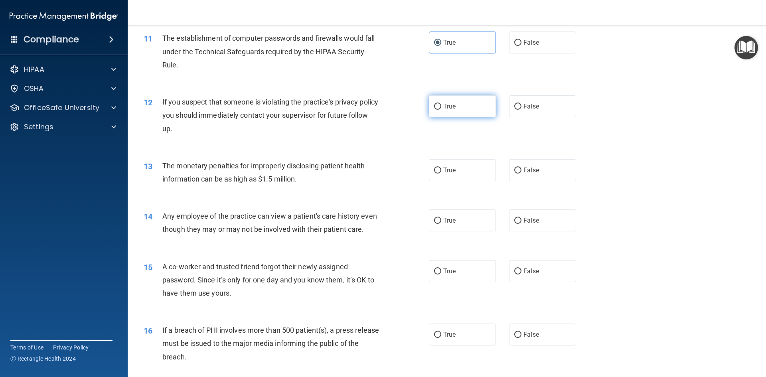
click at [443, 109] on span "True" at bounding box center [449, 106] width 12 height 8
click at [441, 109] on input "True" at bounding box center [437, 107] width 7 height 6
radio input "true"
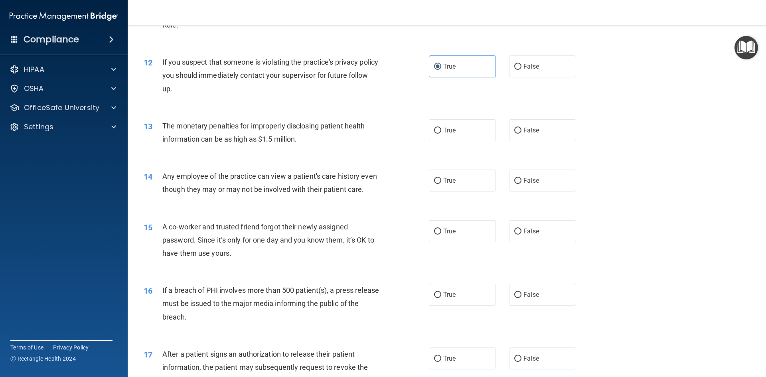
scroll to position [673, 0]
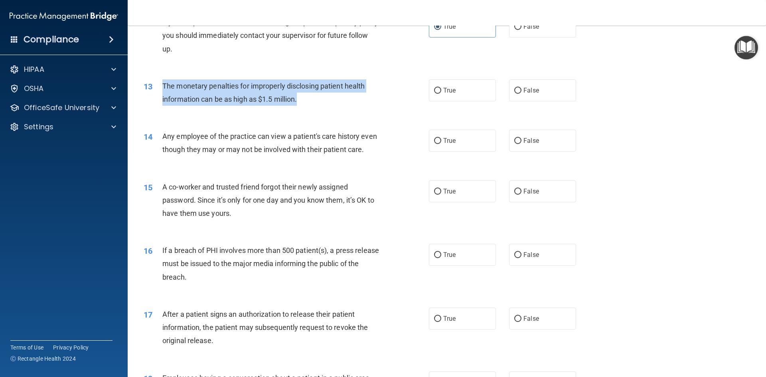
drag, startPoint x: 158, startPoint y: 83, endPoint x: 309, endPoint y: 102, distance: 151.8
click at [310, 102] on div "13 The monetary penalties for improperly disclosing patient health information …" at bounding box center [286, 94] width 309 height 30
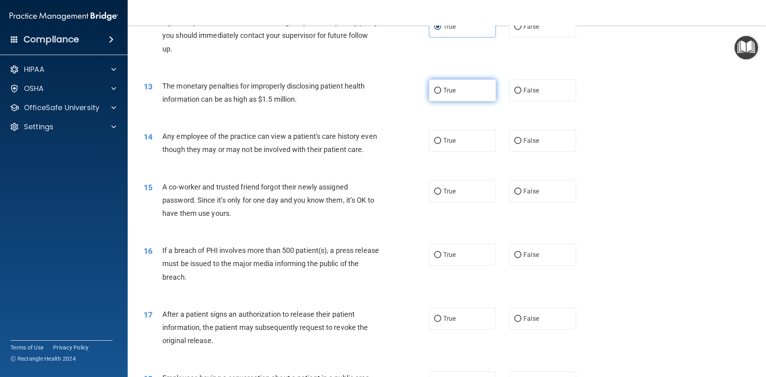
click at [435, 86] on label "True" at bounding box center [462, 90] width 67 height 22
click at [435, 88] on input "True" at bounding box center [437, 91] width 7 height 6
radio input "true"
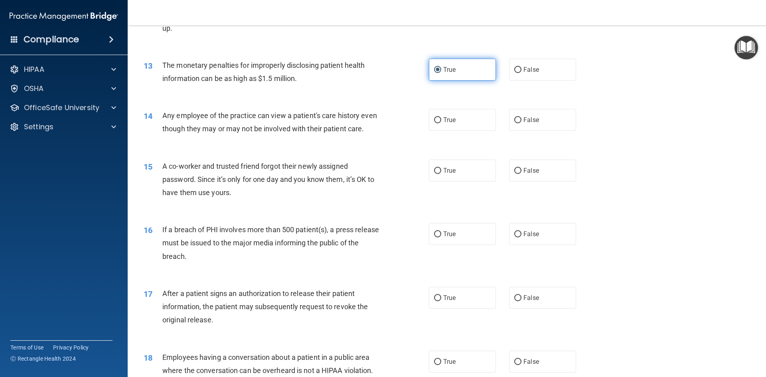
scroll to position [713, 0]
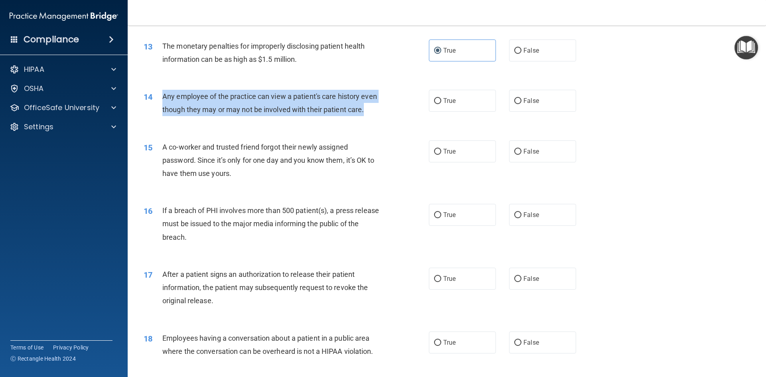
drag, startPoint x: 162, startPoint y: 94, endPoint x: 366, endPoint y: 122, distance: 205.6
click at [366, 116] on div "Any employee of the practice can view a patient's care history even though they…" at bounding box center [273, 103] width 223 height 26
drag, startPoint x: 331, startPoint y: 115, endPoint x: 328, endPoint y: 110, distance: 6.1
click at [515, 99] on input "False" at bounding box center [517, 101] width 7 height 6
radio input "true"
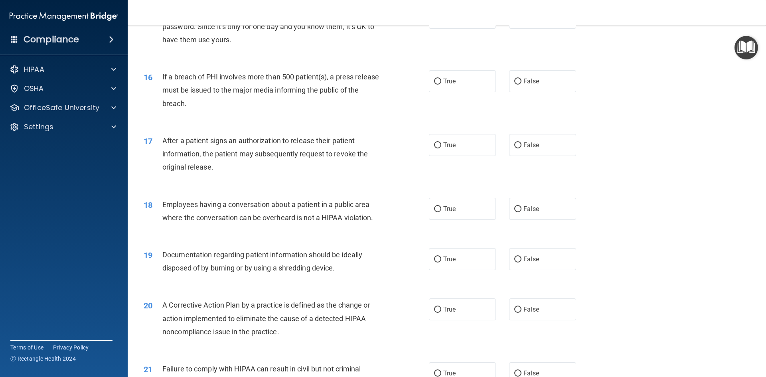
scroll to position [832, 0]
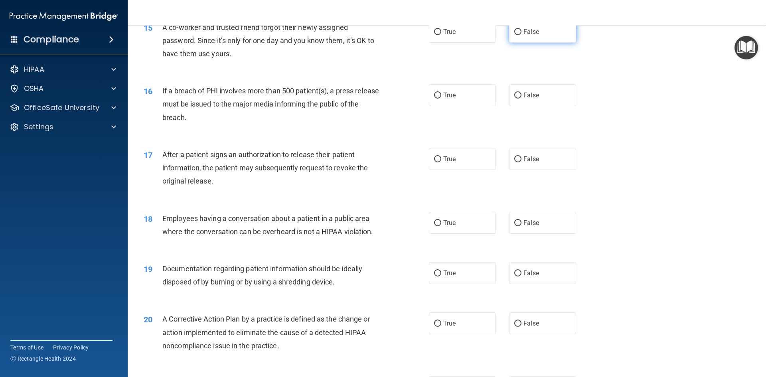
click at [518, 43] on label "False" at bounding box center [542, 32] width 67 height 22
click at [518, 35] on input "False" at bounding box center [517, 32] width 7 height 6
radio input "true"
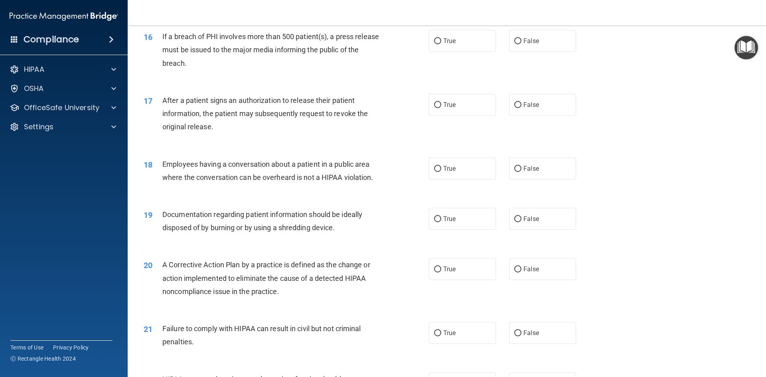
scroll to position [872, 0]
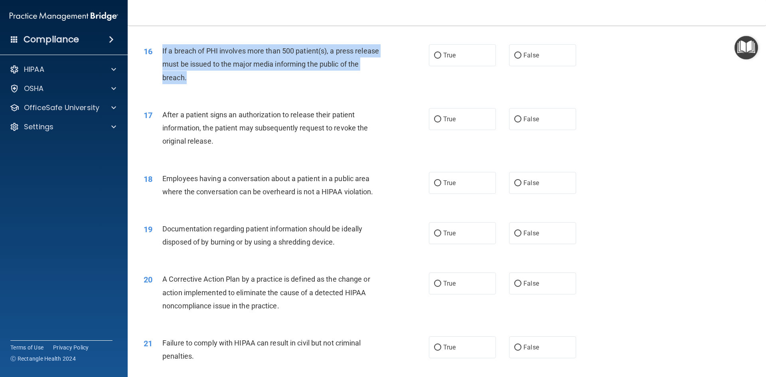
drag, startPoint x: 159, startPoint y: 63, endPoint x: 357, endPoint y: 90, distance: 199.2
click at [357, 88] on div "16 If a breach of PHI involves more than 500 patient(s), a press release must b…" at bounding box center [286, 66] width 309 height 44
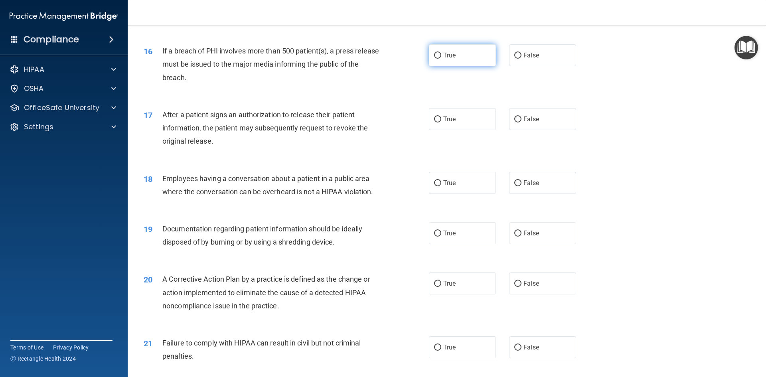
click at [429, 66] on label "True" at bounding box center [462, 55] width 67 height 22
click at [434, 59] on input "True" at bounding box center [437, 56] width 7 height 6
radio input "true"
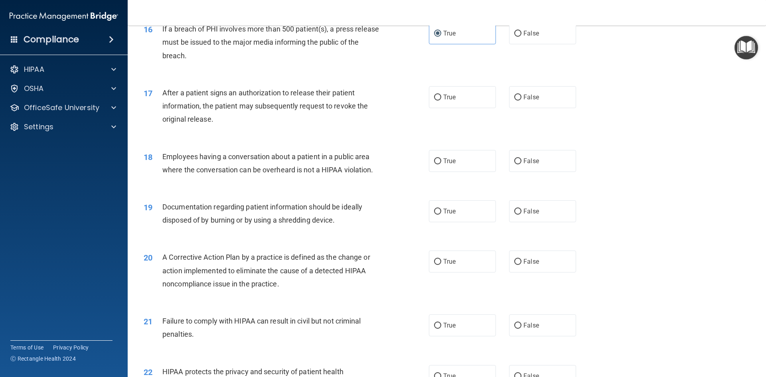
scroll to position [912, 0]
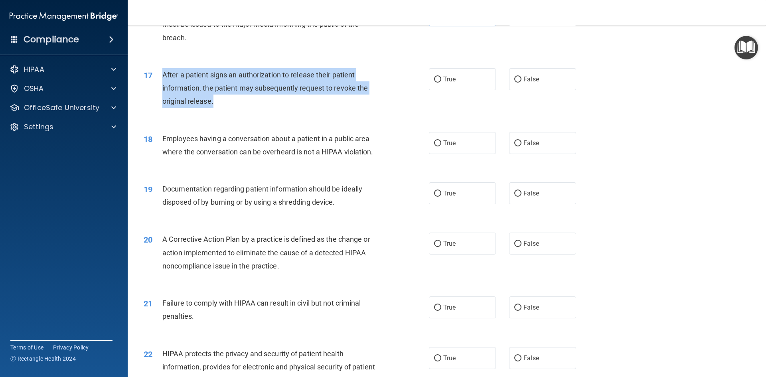
drag, startPoint x: 163, startPoint y: 85, endPoint x: 304, endPoint y: 117, distance: 144.6
click at [304, 108] on div "After a patient signs an authorization to release their patient information, th…" at bounding box center [273, 88] width 223 height 40
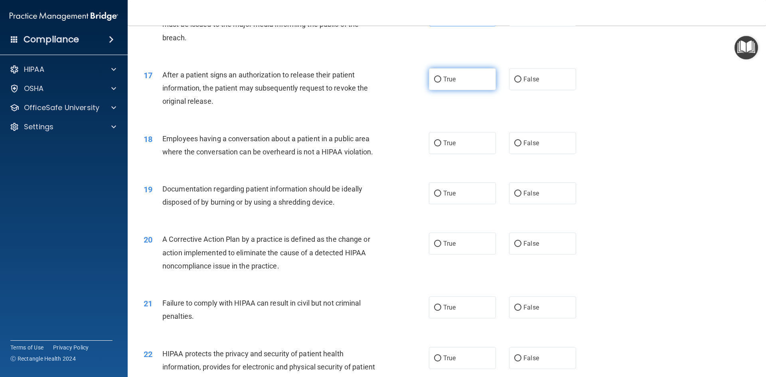
click at [443, 83] on span "True" at bounding box center [449, 79] width 12 height 8
click at [441, 83] on input "True" at bounding box center [437, 80] width 7 height 6
radio input "true"
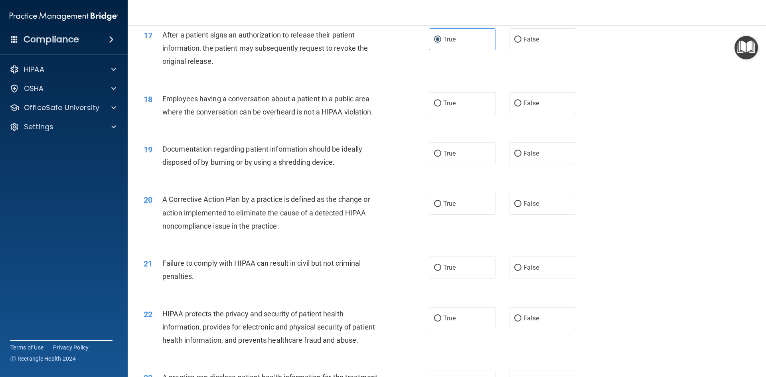
scroll to position [992, 0]
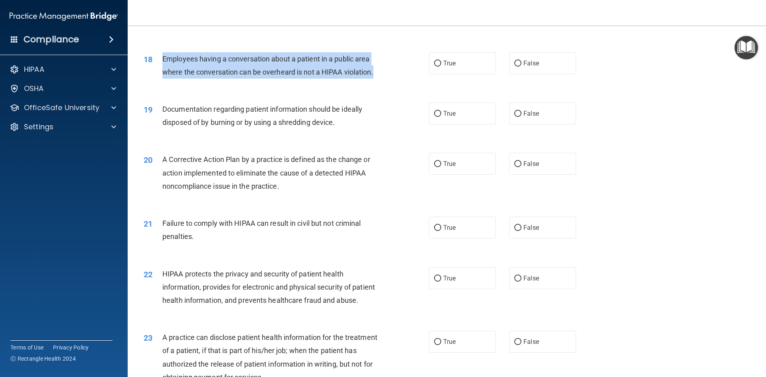
drag, startPoint x: 163, startPoint y: 70, endPoint x: 379, endPoint y: 89, distance: 216.9
click at [379, 79] on div "Employees having a conversation about a patient in a public area where the conv…" at bounding box center [273, 65] width 223 height 26
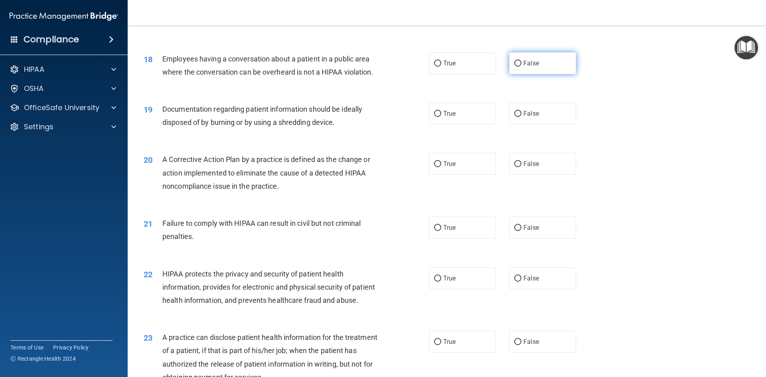
click at [509, 71] on label "False" at bounding box center [542, 63] width 67 height 22
click at [514, 67] on input "False" at bounding box center [517, 64] width 7 height 6
radio input "true"
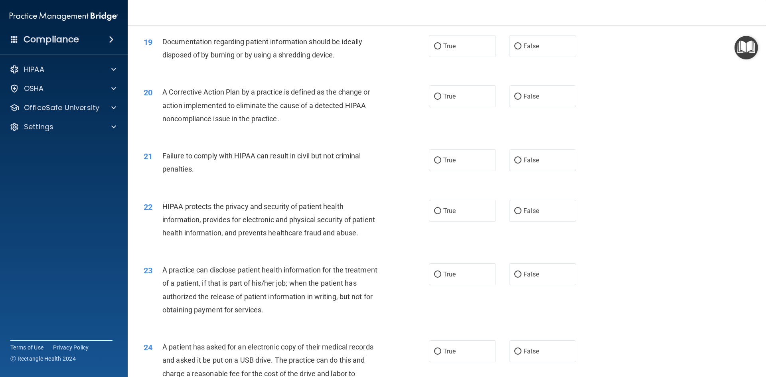
scroll to position [1072, 0]
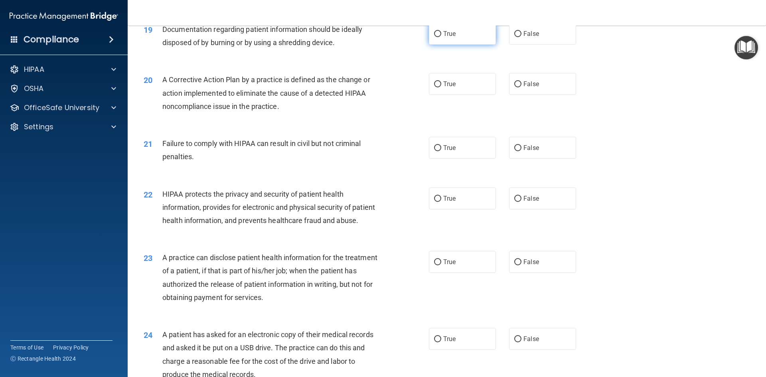
click at [443, 37] on span "True" at bounding box center [449, 34] width 12 height 8
click at [441, 37] on input "True" at bounding box center [437, 34] width 7 height 6
radio input "true"
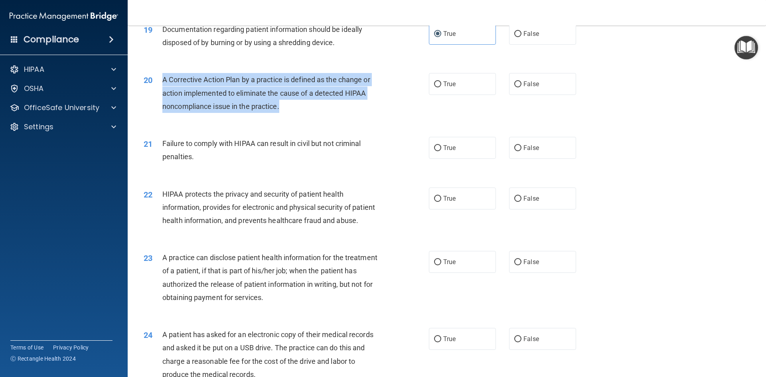
drag, startPoint x: 163, startPoint y: 91, endPoint x: 312, endPoint y: 120, distance: 151.8
click at [312, 113] on div "A Corrective Action Plan by a practice is defined as the change or action imple…" at bounding box center [273, 93] width 223 height 40
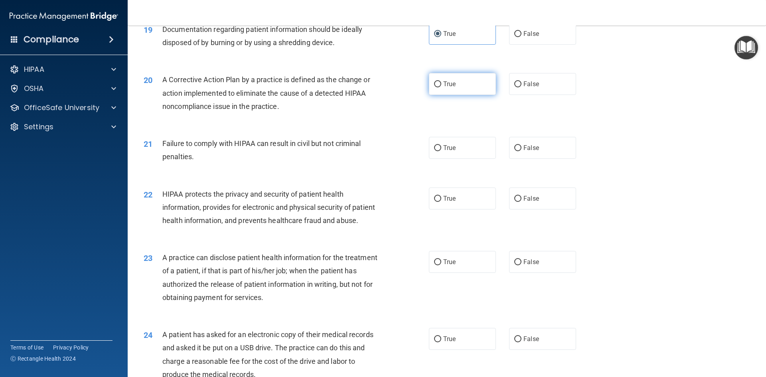
click at [446, 88] on span "True" at bounding box center [449, 84] width 12 height 8
click at [441, 87] on input "True" at bounding box center [437, 84] width 7 height 6
radio input "true"
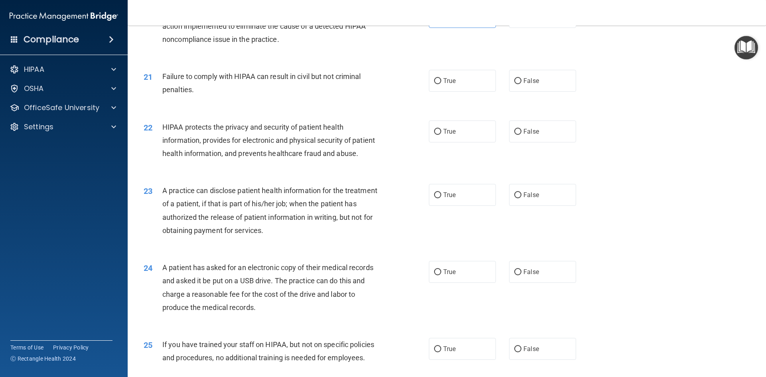
scroll to position [1151, 0]
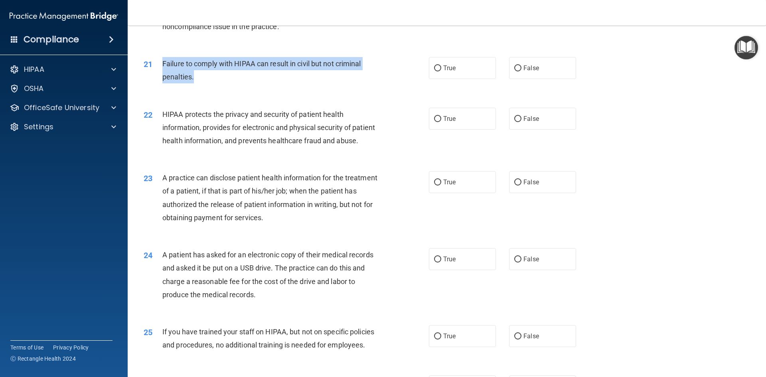
drag, startPoint x: 162, startPoint y: 74, endPoint x: 276, endPoint y: 92, distance: 115.4
click at [276, 83] on div "Failure to comply with HIPAA can result in civil but not criminal penalties." at bounding box center [273, 70] width 223 height 26
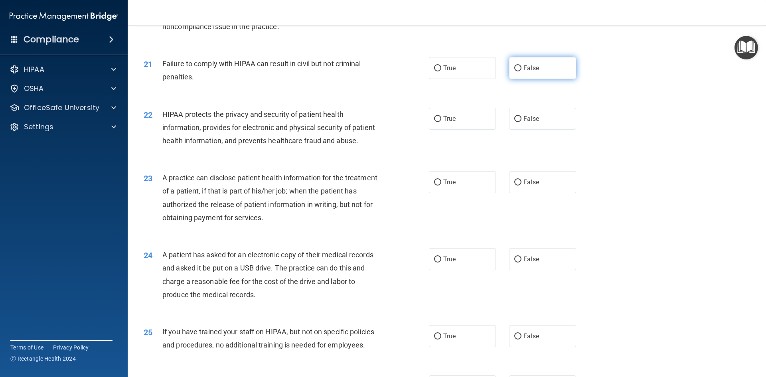
click at [529, 72] on span "False" at bounding box center [531, 68] width 16 height 8
click at [521, 71] on input "False" at bounding box center [517, 68] width 7 height 6
radio input "true"
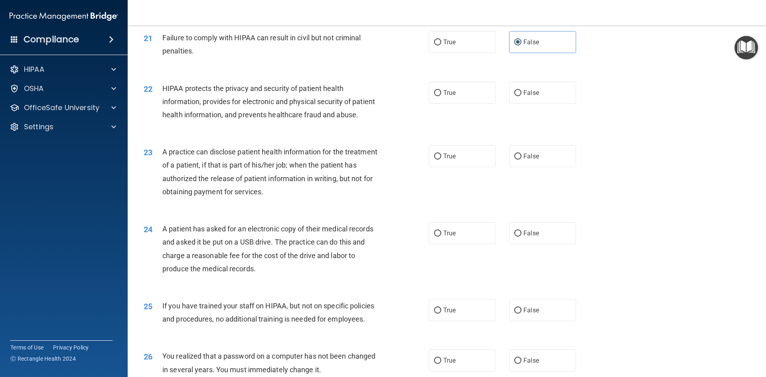
scroll to position [1191, 0]
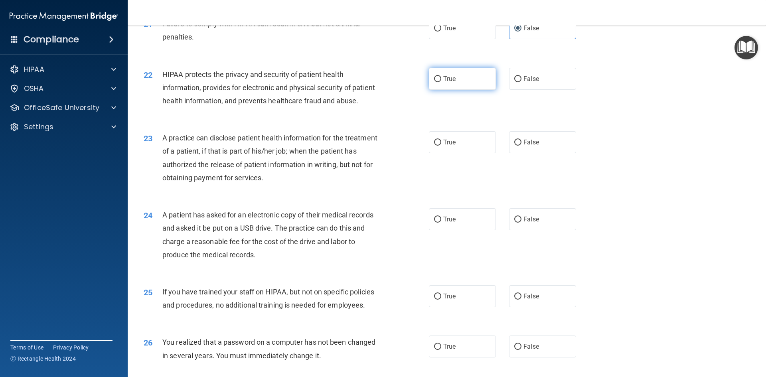
click at [453, 86] on label "True" at bounding box center [462, 79] width 67 height 22
click at [441, 82] on input "True" at bounding box center [437, 79] width 7 height 6
radio input "true"
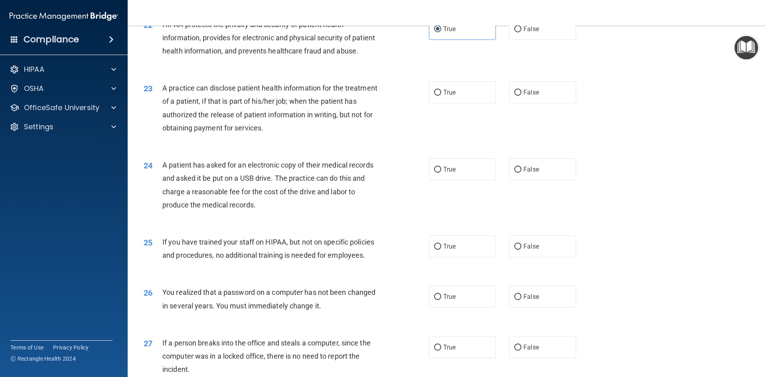
scroll to position [1311, 0]
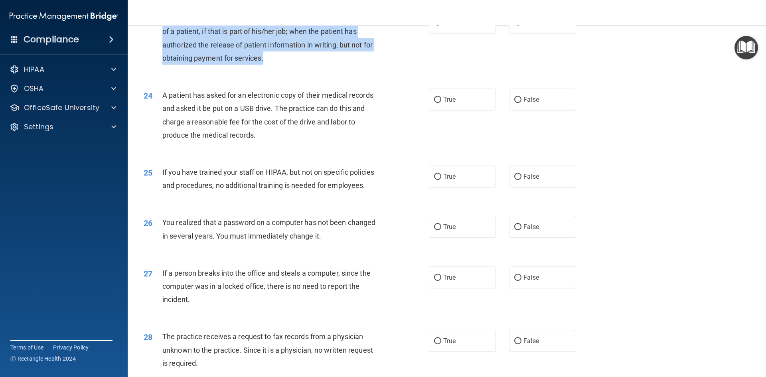
drag, startPoint x: 162, startPoint y: 43, endPoint x: 307, endPoint y: 82, distance: 150.3
click at [307, 65] on div "A practice can disclose patient health information for the treatment of a patie…" at bounding box center [273, 38] width 223 height 53
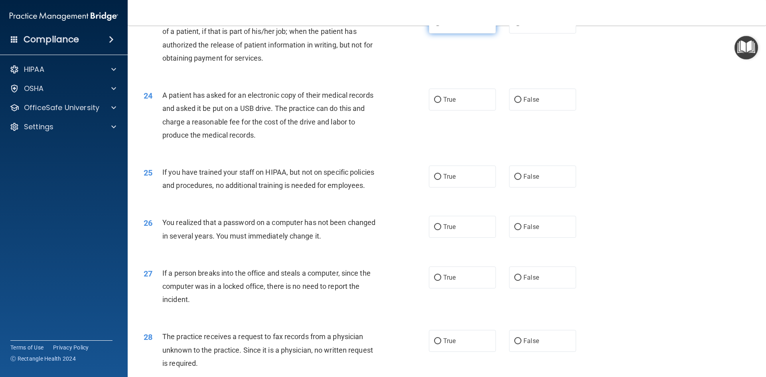
click at [433, 33] on label "True" at bounding box center [462, 23] width 67 height 22
click at [434, 26] on input "True" at bounding box center [437, 23] width 7 height 6
radio input "true"
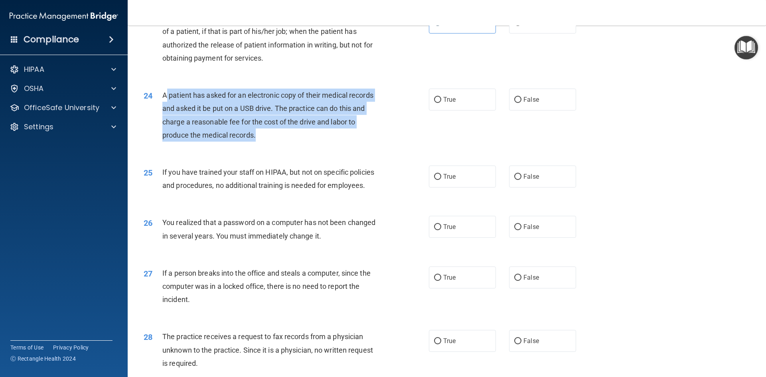
drag, startPoint x: 167, startPoint y: 122, endPoint x: 338, endPoint y: 165, distance: 176.1
click at [338, 142] on div "A patient has asked for an electronic copy of their medical records and asked i…" at bounding box center [273, 115] width 223 height 53
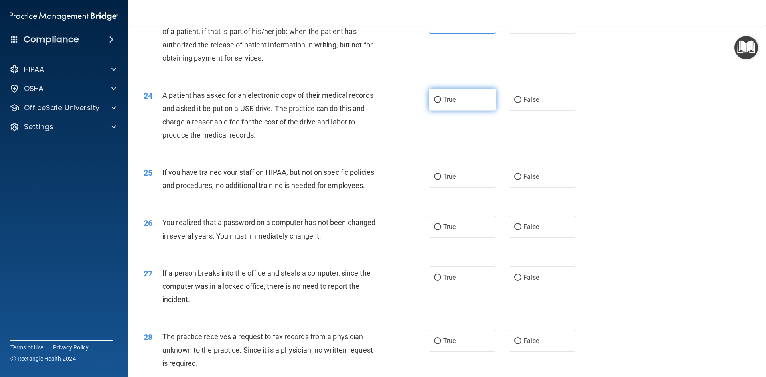
click at [443, 110] on label "True" at bounding box center [462, 100] width 67 height 22
click at [441, 103] on input "True" at bounding box center [437, 100] width 7 height 6
radio input "true"
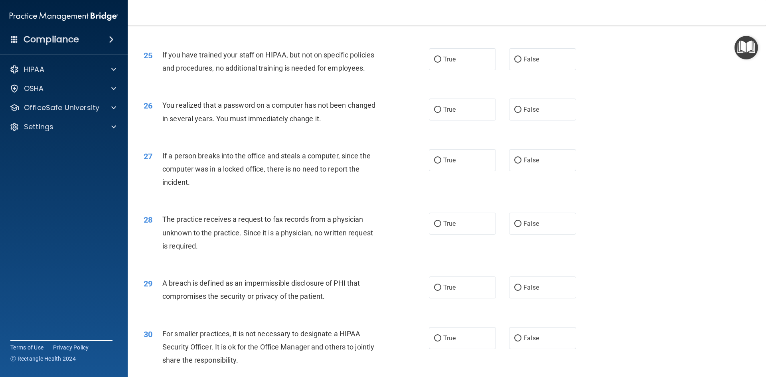
scroll to position [1431, 0]
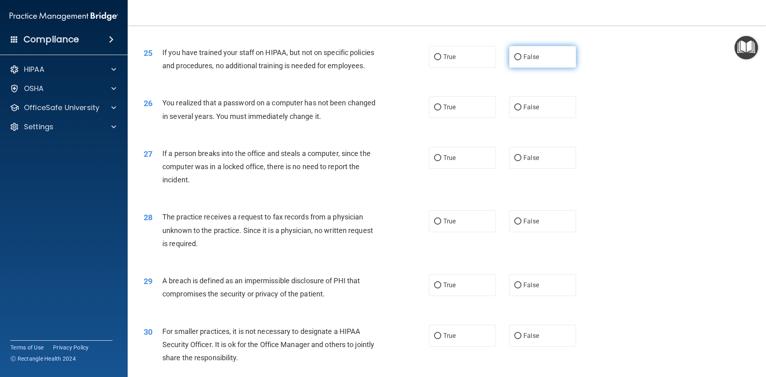
click at [523, 61] on span "False" at bounding box center [531, 57] width 16 height 8
click at [520, 60] on input "False" at bounding box center [517, 57] width 7 height 6
radio input "true"
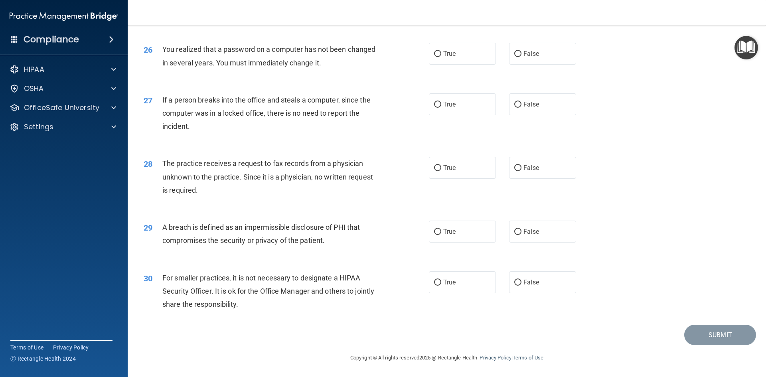
scroll to position [1510, 0]
click at [430, 51] on label "True" at bounding box center [462, 54] width 67 height 22
click at [434, 51] on input "True" at bounding box center [437, 54] width 7 height 6
radio input "true"
click at [516, 106] on input "False" at bounding box center [517, 105] width 7 height 6
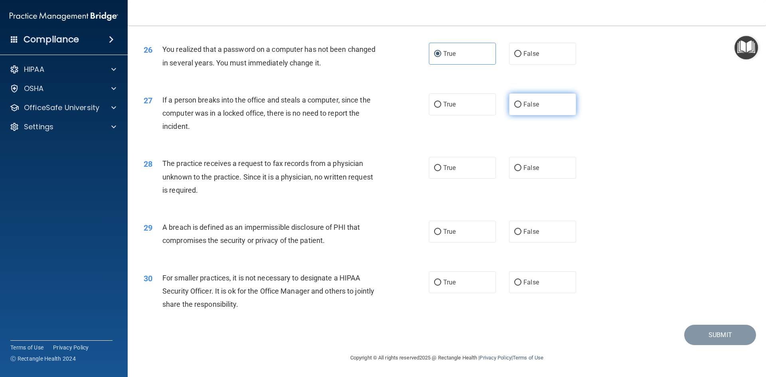
radio input "true"
click at [533, 166] on span "False" at bounding box center [531, 168] width 16 height 8
click at [521, 166] on input "False" at bounding box center [517, 168] width 7 height 6
radio input "true"
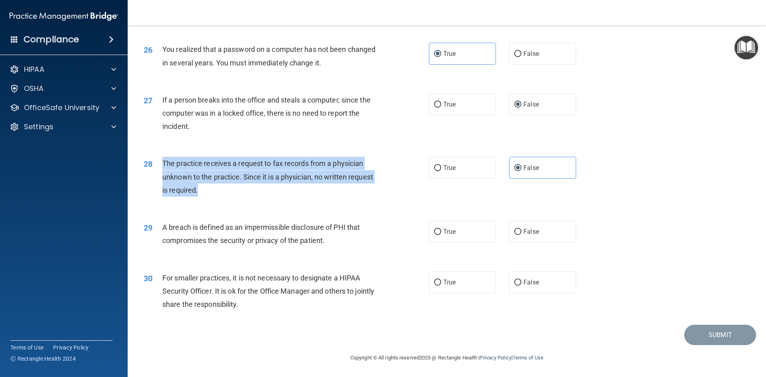
drag, startPoint x: 160, startPoint y: 161, endPoint x: 384, endPoint y: 185, distance: 225.0
click at [384, 185] on div "28 The practice receives a request to fax records from a physician unknown to t…" at bounding box center [286, 179] width 309 height 44
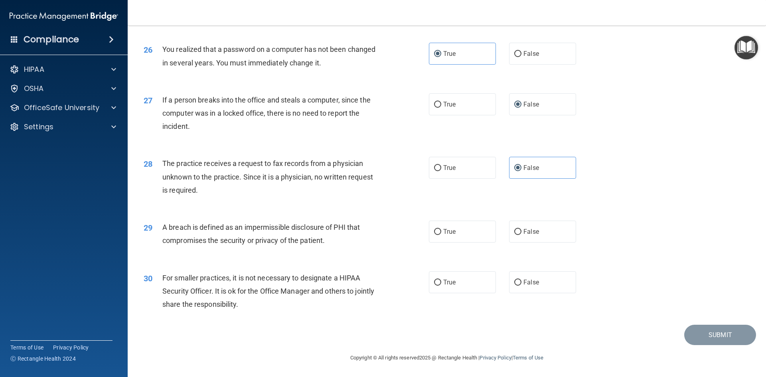
click at [377, 145] on div "27 If a person breaks into the office and steals a computer, since the computer…" at bounding box center [447, 115] width 618 height 64
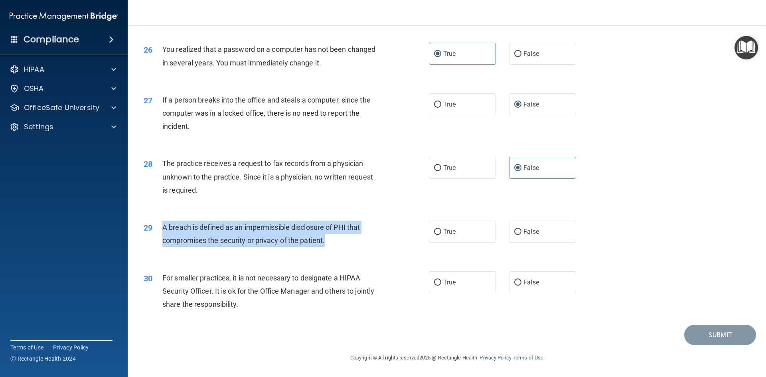
drag, startPoint x: 161, startPoint y: 226, endPoint x: 328, endPoint y: 245, distance: 168.1
click at [327, 245] on div "29 A breach is defined as an impermissible disclosure of PHI that compromises t…" at bounding box center [286, 235] width 309 height 30
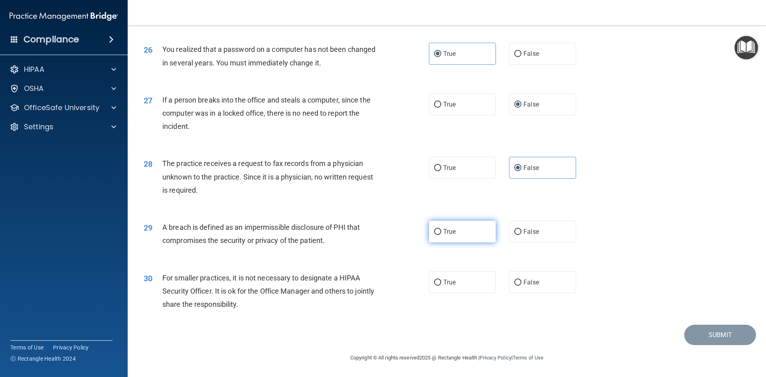
click at [464, 224] on label "True" at bounding box center [462, 231] width 67 height 22
click at [441, 229] on input "True" at bounding box center [437, 232] width 7 height 6
radio input "true"
click at [509, 281] on label "False" at bounding box center [542, 282] width 67 height 22
click at [514, 281] on input "False" at bounding box center [517, 282] width 7 height 6
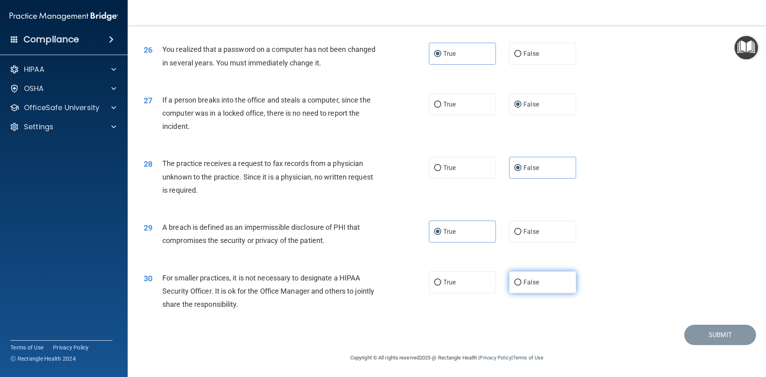
radio input "true"
click at [713, 333] on button "Submit" at bounding box center [720, 335] width 72 height 20
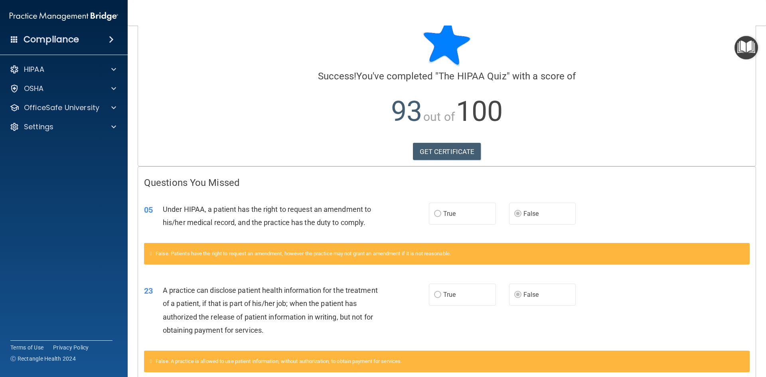
scroll to position [64, 0]
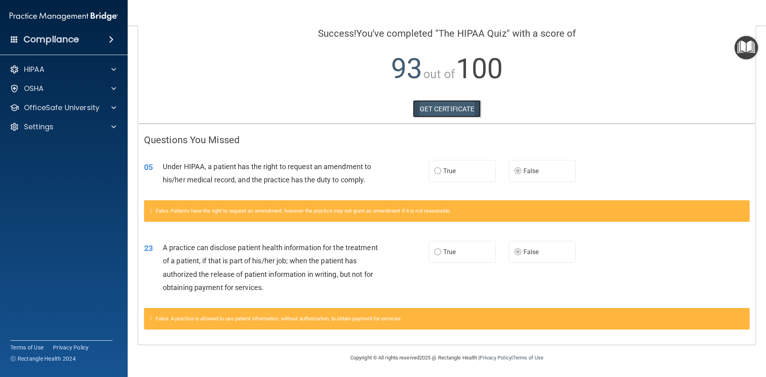
click at [429, 108] on link "GET CERTIFICATE" at bounding box center [447, 109] width 68 height 18
click at [90, 75] on div "HIPAA" at bounding box center [64, 69] width 128 height 16
click at [97, 107] on p "OfficeSafe University" at bounding box center [61, 108] width 75 height 10
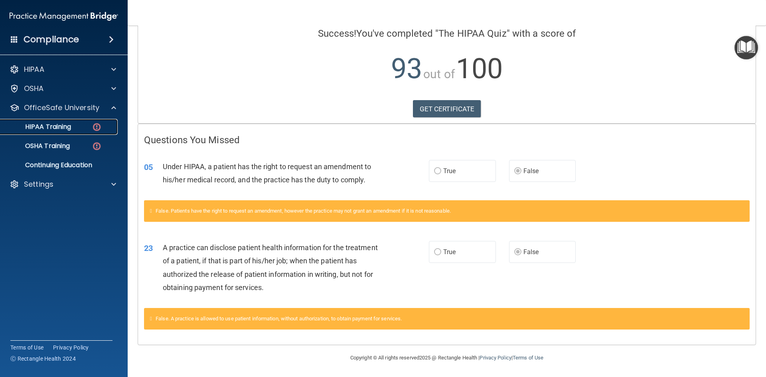
click at [68, 123] on p "HIPAA Training" at bounding box center [38, 127] width 66 height 8
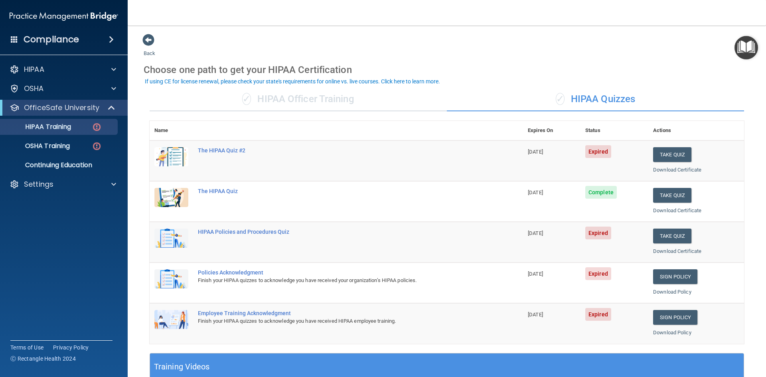
click at [110, 37] on span at bounding box center [111, 40] width 5 height 10
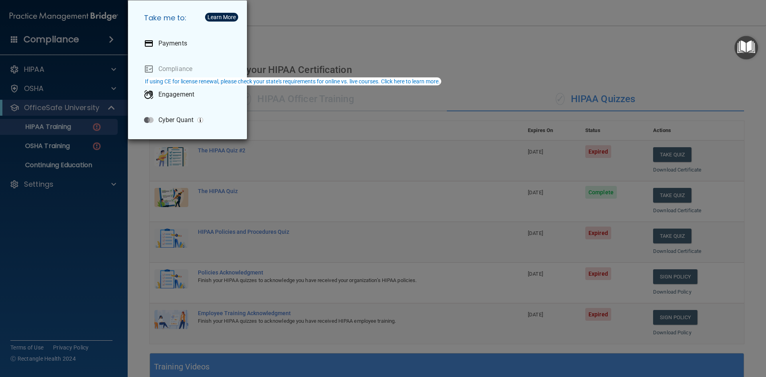
click at [101, 39] on div "Take me to: Payments Compliance Engagement Cyber Quant" at bounding box center [383, 188] width 766 height 377
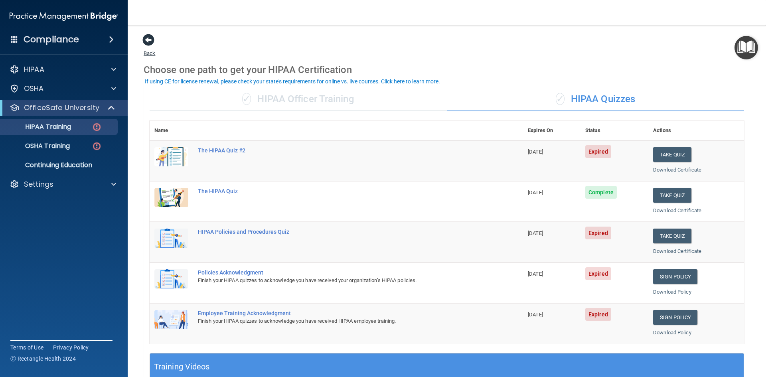
click at [154, 39] on span at bounding box center [148, 40] width 12 height 12
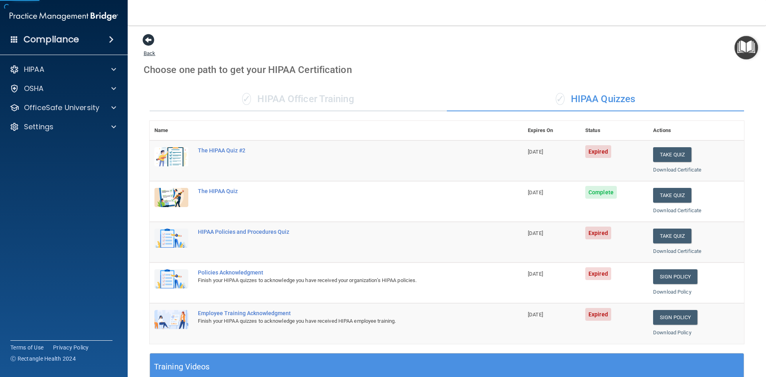
click at [150, 39] on span at bounding box center [148, 40] width 12 height 12
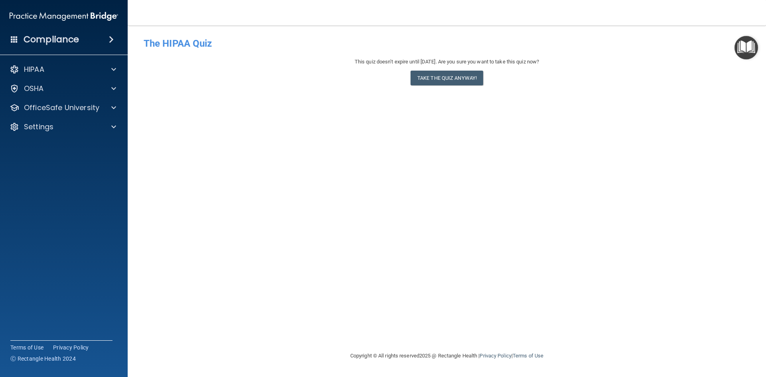
click at [101, 15] on img at bounding box center [64, 16] width 108 height 16
click at [17, 37] on span at bounding box center [14, 38] width 7 height 7
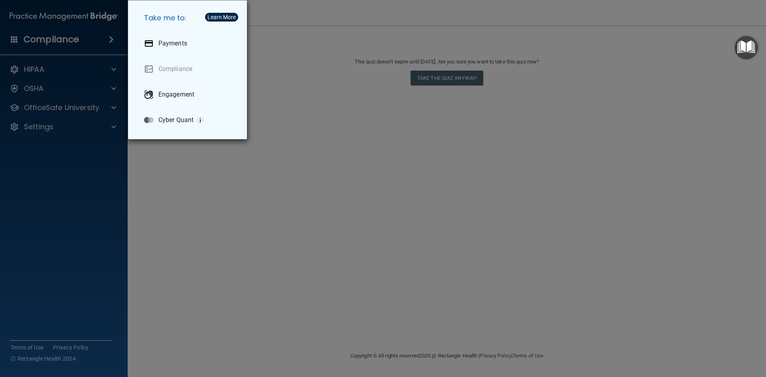
click at [81, 132] on div "Take me to: Payments Compliance Engagement Cyber Quant" at bounding box center [383, 188] width 766 height 377
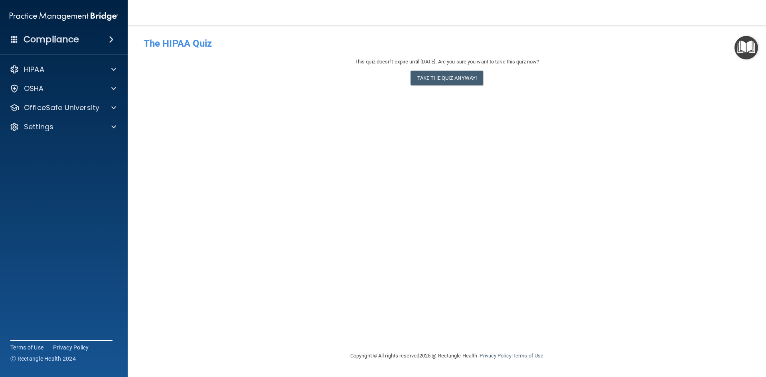
click at [85, 16] on img at bounding box center [64, 16] width 108 height 16
click at [85, 15] on img at bounding box center [64, 16] width 108 height 16
drag, startPoint x: 83, startPoint y: 18, endPoint x: 91, endPoint y: 117, distance: 99.2
click at [91, 117] on div "HIPAA Documents and Policies Report an Incident Business Associates Emergency P…" at bounding box center [64, 99] width 128 height 83
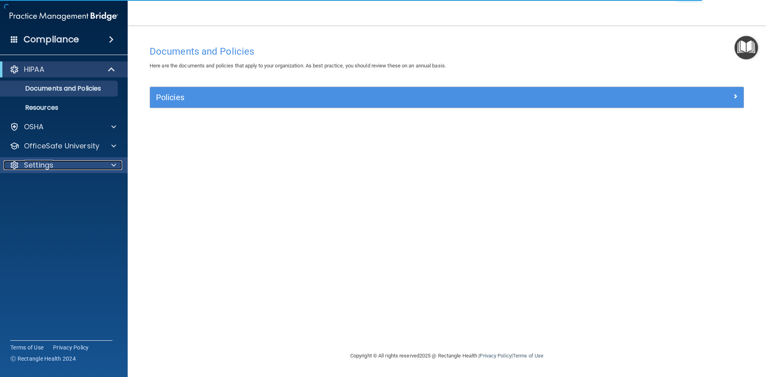
click at [112, 162] on span at bounding box center [113, 165] width 5 height 10
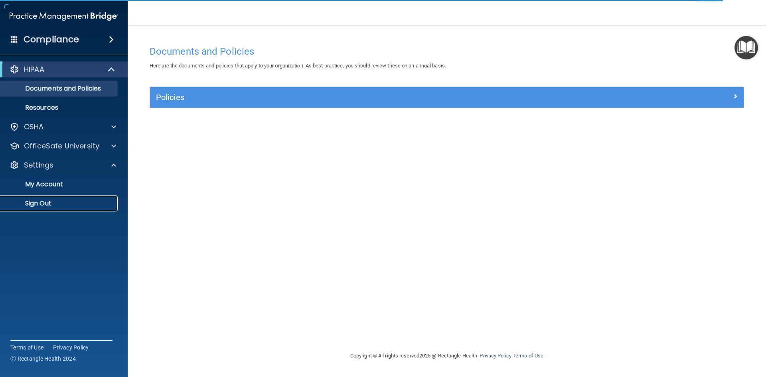
click at [47, 201] on p "Sign Out" at bounding box center [59, 203] width 109 height 8
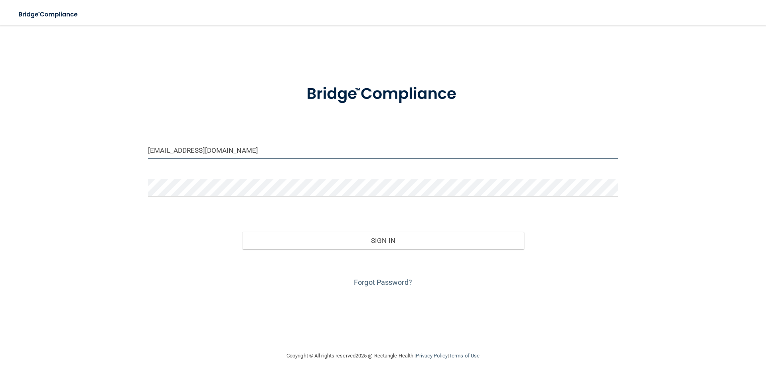
click at [251, 152] on input "[EMAIL_ADDRESS][DOMAIN_NAME]" at bounding box center [383, 150] width 470 height 18
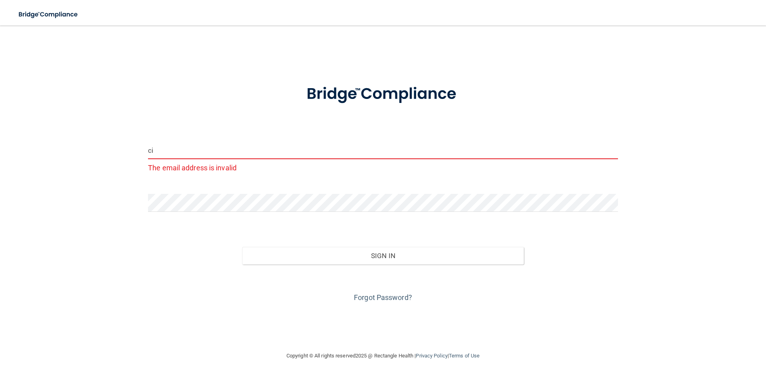
type input "c"
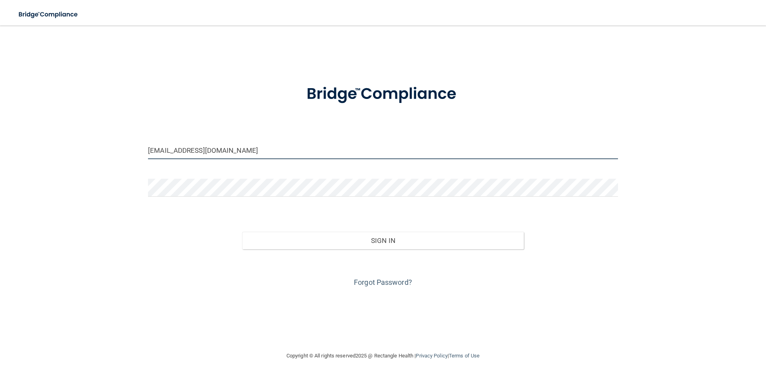
type input "[EMAIL_ADDRESS][DOMAIN_NAME]"
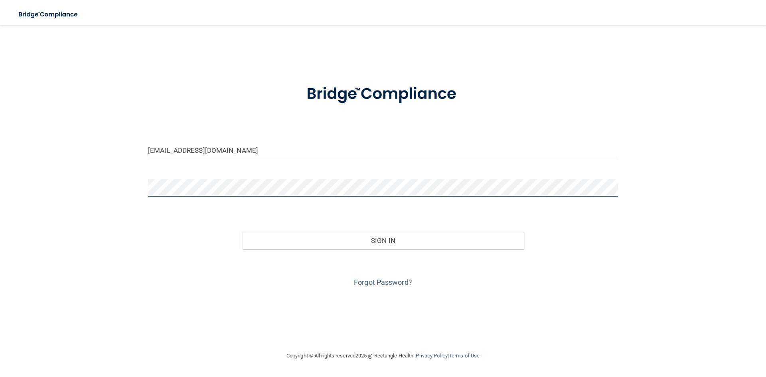
click at [242, 232] on button "Sign In" at bounding box center [383, 241] width 282 height 18
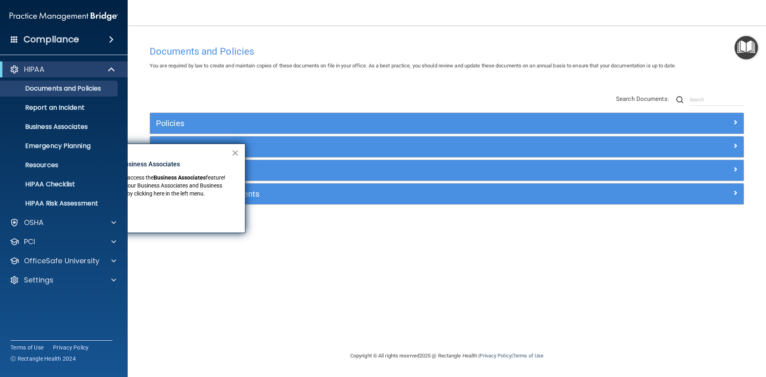
click at [234, 152] on button "×" at bounding box center [235, 152] width 8 height 13
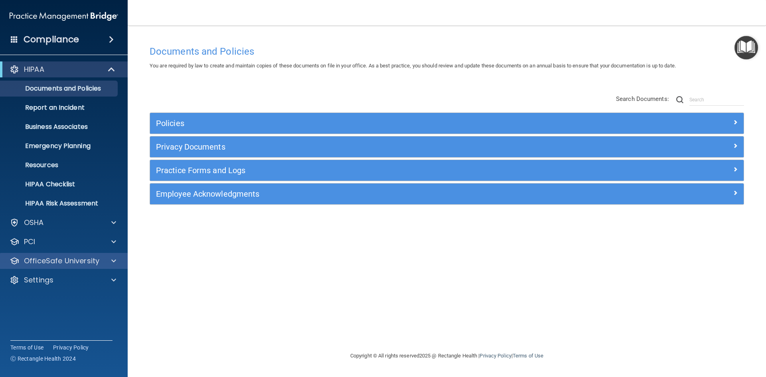
click at [100, 255] on div "OfficeSafe University" at bounding box center [64, 261] width 128 height 16
click at [112, 259] on span at bounding box center [113, 261] width 5 height 10
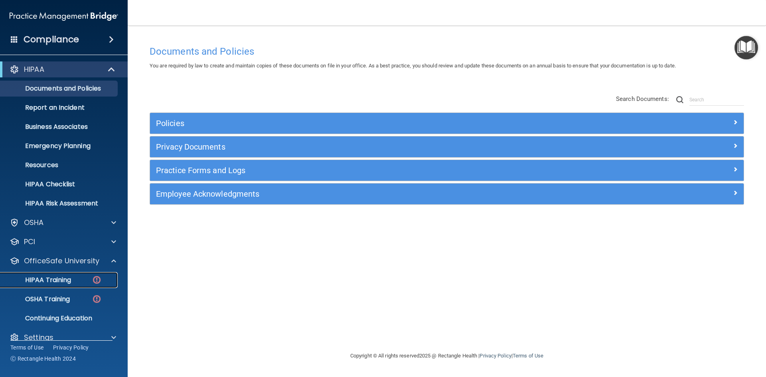
click at [84, 277] on div "HIPAA Training" at bounding box center [59, 280] width 109 height 8
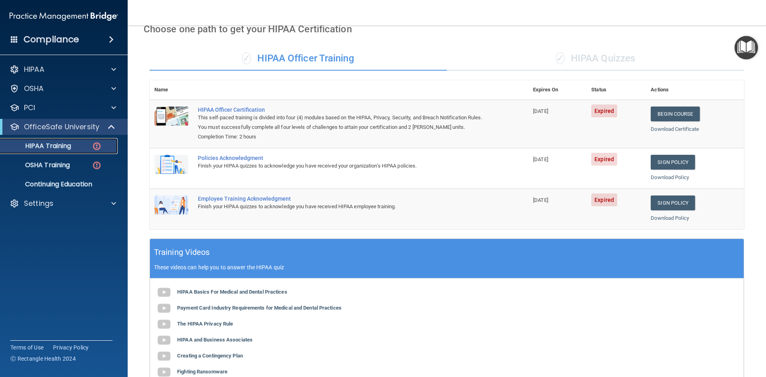
scroll to position [40, 0]
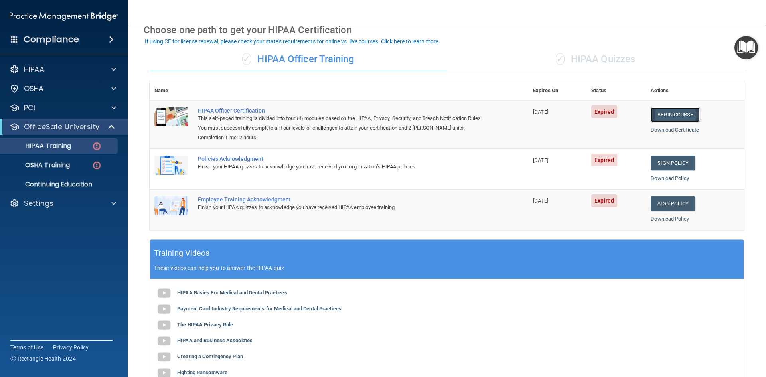
click at [656, 112] on link "Begin Course" at bounding box center [674, 114] width 49 height 15
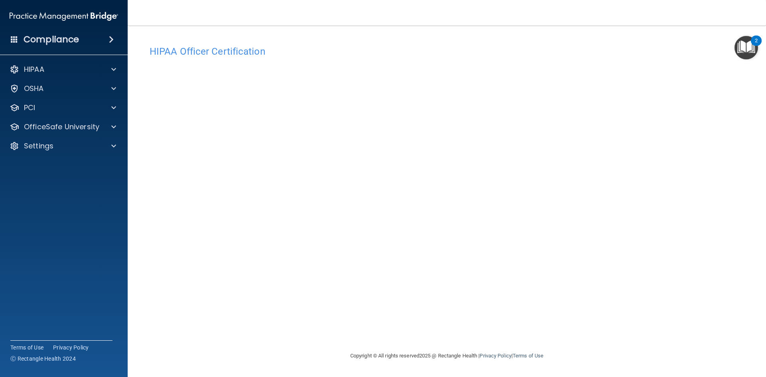
click at [600, 342] on div "HIPAA Officer Certification This course doesn’t expire until [DATE]. Are you su…" at bounding box center [447, 195] width 606 height 309
drag, startPoint x: 717, startPoint y: 376, endPoint x: 415, endPoint y: 326, distance: 306.4
click at [414, 326] on div "HIPAA Officer Certification This course doesn’t expire until [DATE]. Are you su…" at bounding box center [447, 195] width 606 height 309
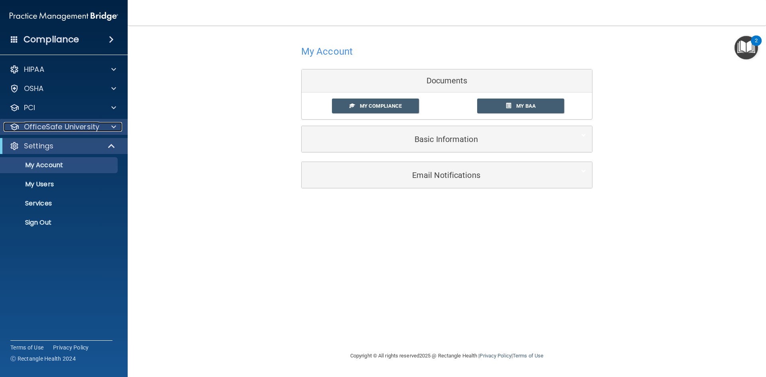
click at [77, 125] on p "OfficeSafe University" at bounding box center [61, 127] width 75 height 10
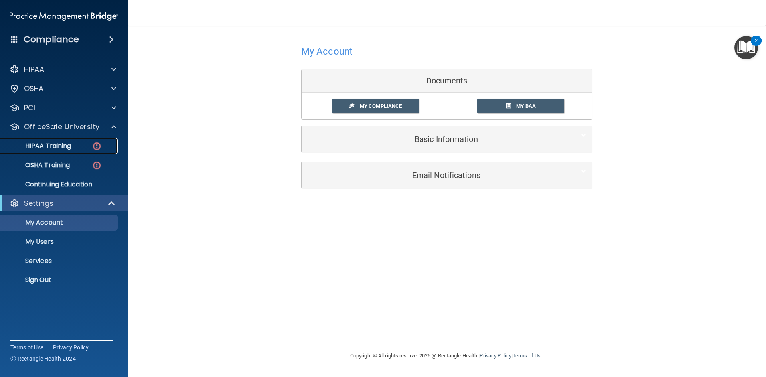
click at [71, 143] on p "HIPAA Training" at bounding box center [38, 146] width 66 height 8
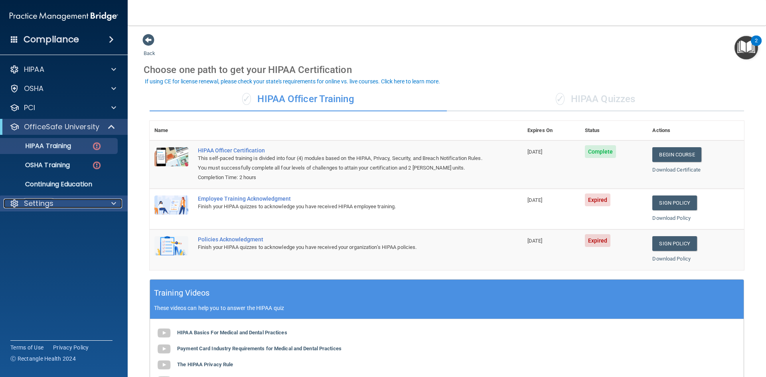
click at [57, 201] on div "Settings" at bounding box center [53, 204] width 99 height 10
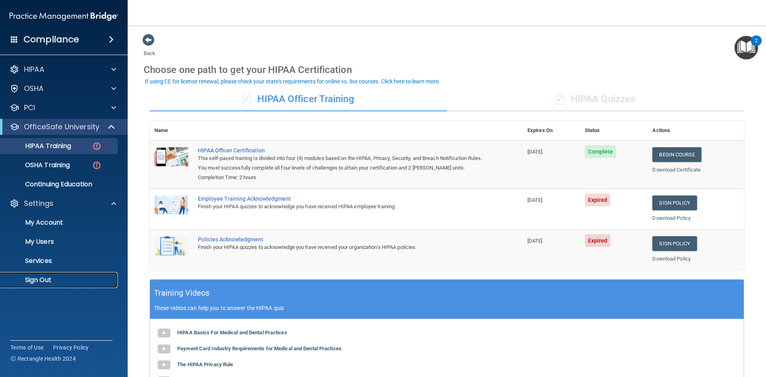
click at [52, 278] on p "Sign Out" at bounding box center [59, 280] width 109 height 8
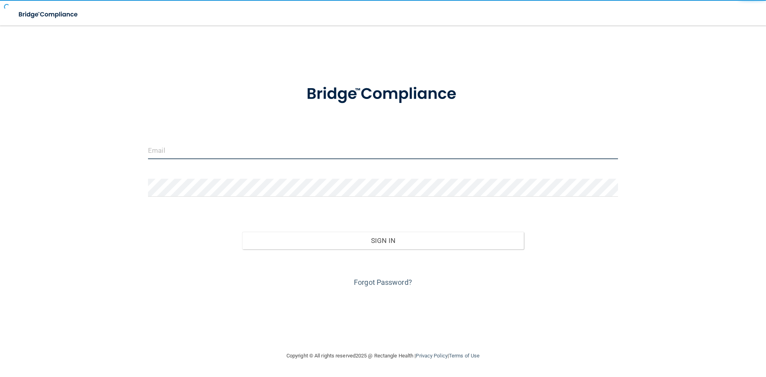
type input "[EMAIL_ADDRESS][DOMAIN_NAME]"
